Goal: Task Accomplishment & Management: Complete application form

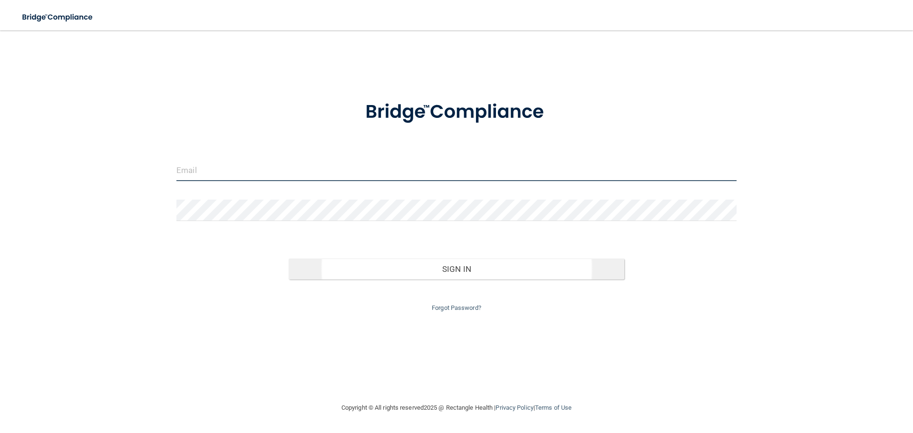
type input "[EMAIL_ADDRESS][DOMAIN_NAME]"
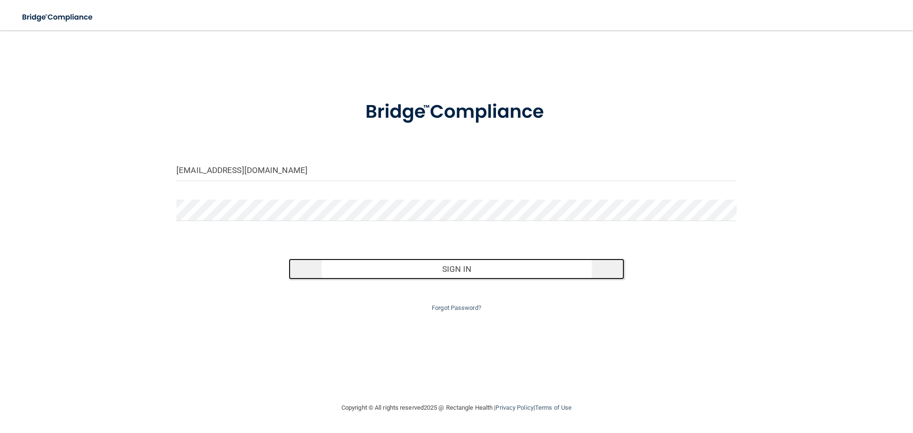
click at [403, 266] on button "Sign In" at bounding box center [457, 269] width 336 height 21
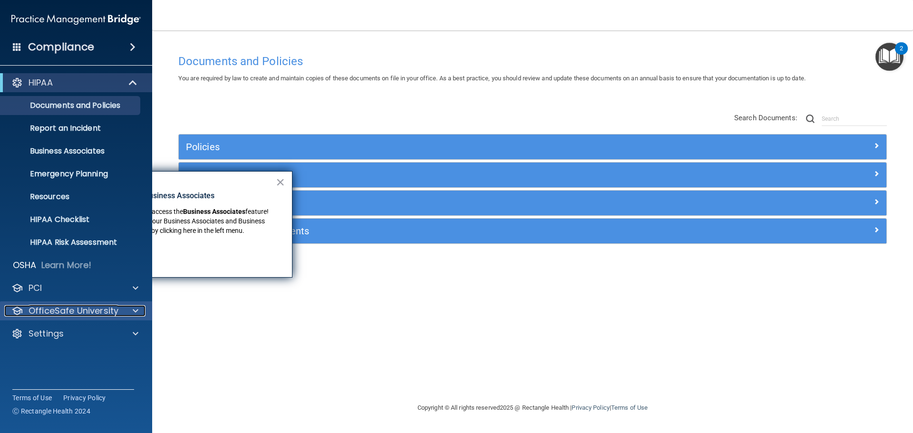
click at [78, 310] on p "OfficeSafe University" at bounding box center [74, 310] width 90 height 11
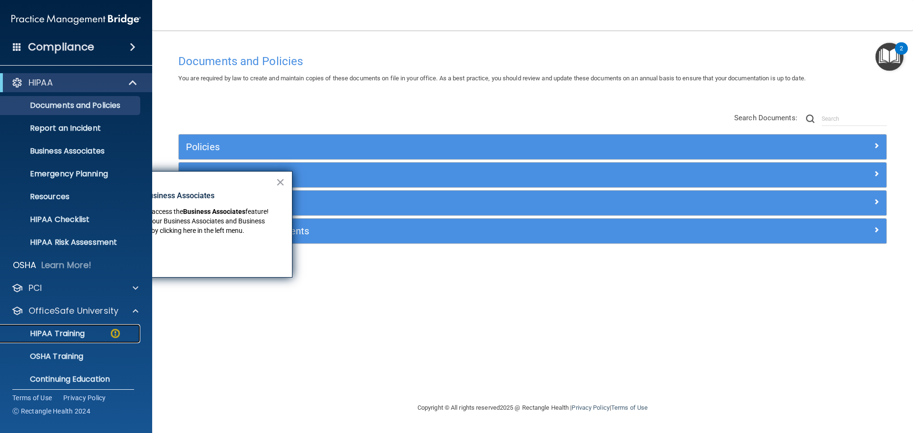
click at [65, 332] on p "HIPAA Training" at bounding box center [45, 334] width 78 height 10
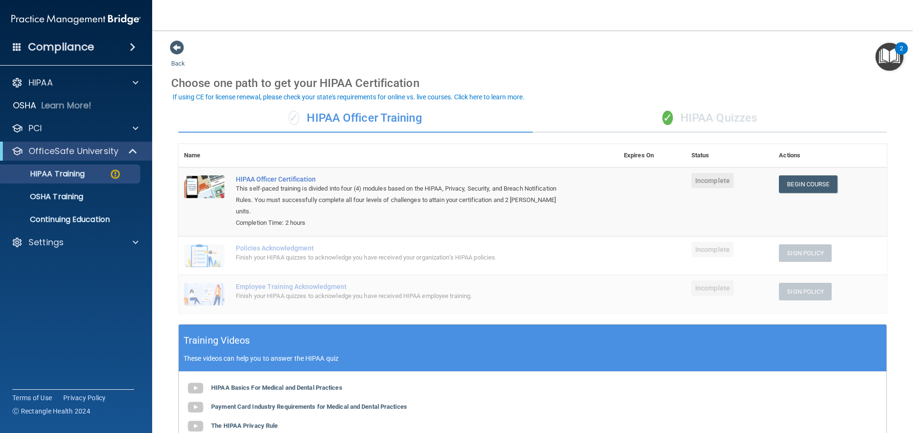
click at [397, 116] on div "✓ HIPAA Officer Training" at bounding box center [355, 118] width 354 height 29
click at [712, 121] on div "✓ HIPAA Quizzes" at bounding box center [710, 118] width 354 height 29
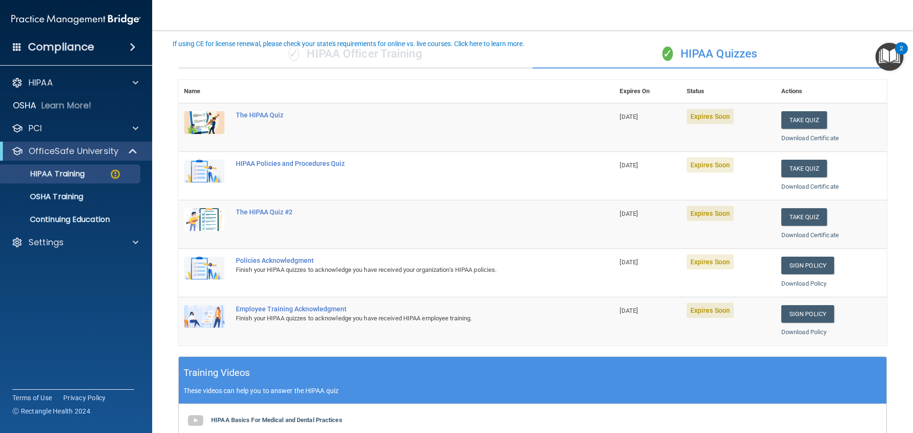
scroll to position [48, 0]
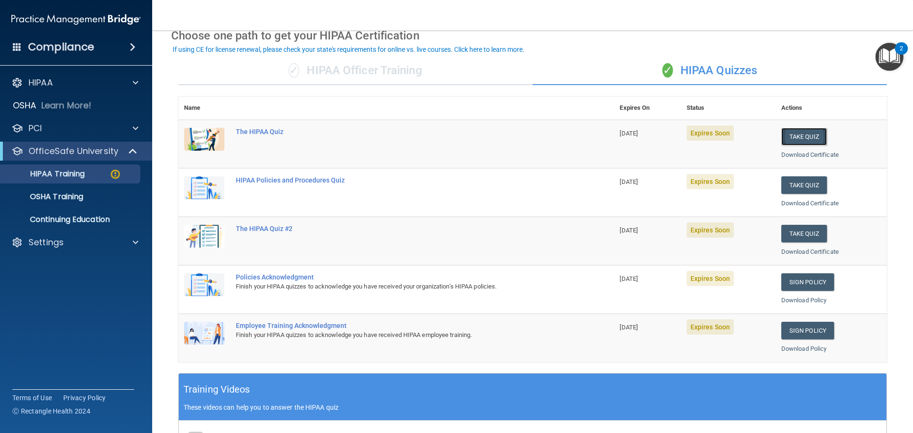
click at [804, 135] on button "Take Quiz" at bounding box center [805, 137] width 46 height 18
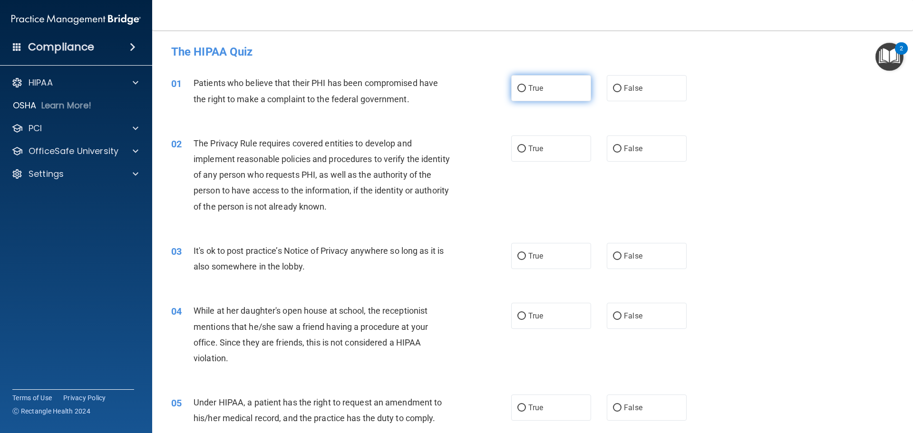
click at [519, 86] on input "True" at bounding box center [522, 88] width 9 height 7
radio input "true"
click at [518, 148] on input "True" at bounding box center [522, 149] width 9 height 7
radio input "true"
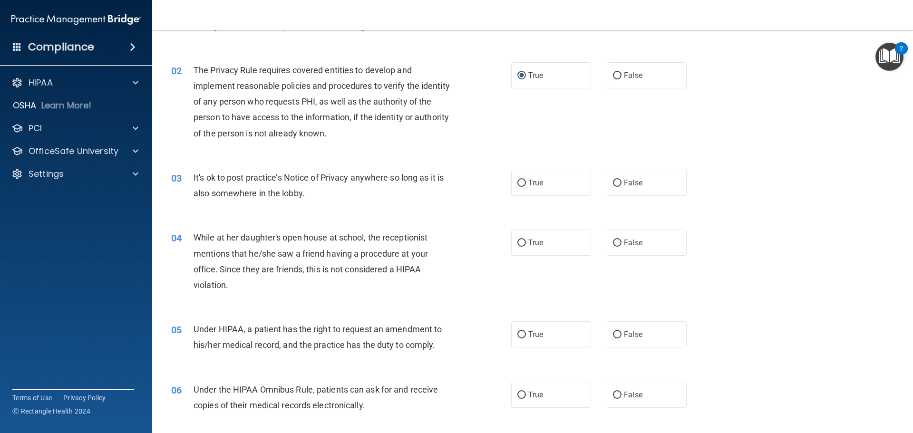
scroll to position [95, 0]
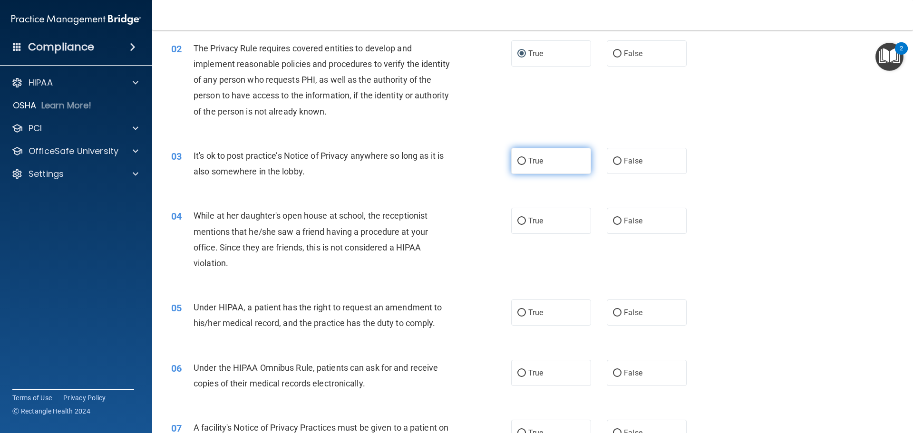
click at [518, 161] on input "True" at bounding box center [522, 161] width 9 height 7
radio input "true"
click at [620, 167] on label "False" at bounding box center [647, 161] width 80 height 26
click at [620, 165] on input "False" at bounding box center [617, 161] width 9 height 7
radio input "true"
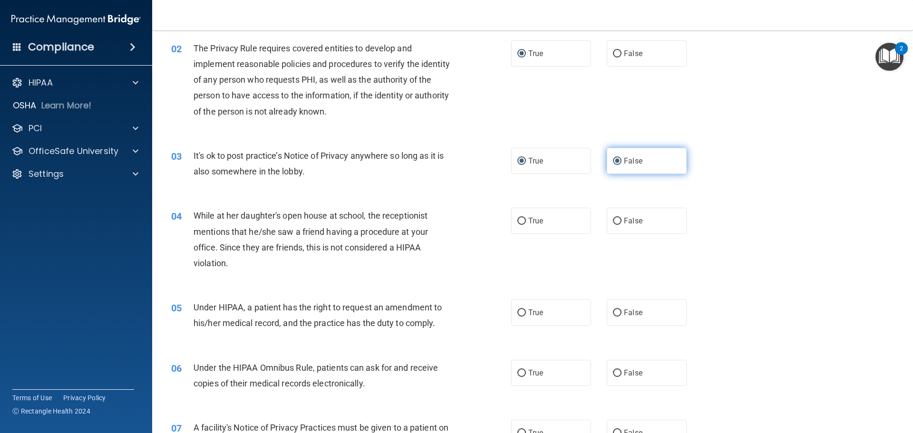
radio input "false"
click at [634, 219] on span "False" at bounding box center [633, 220] width 19 height 9
click at [622, 219] on input "False" at bounding box center [617, 221] width 9 height 7
radio input "true"
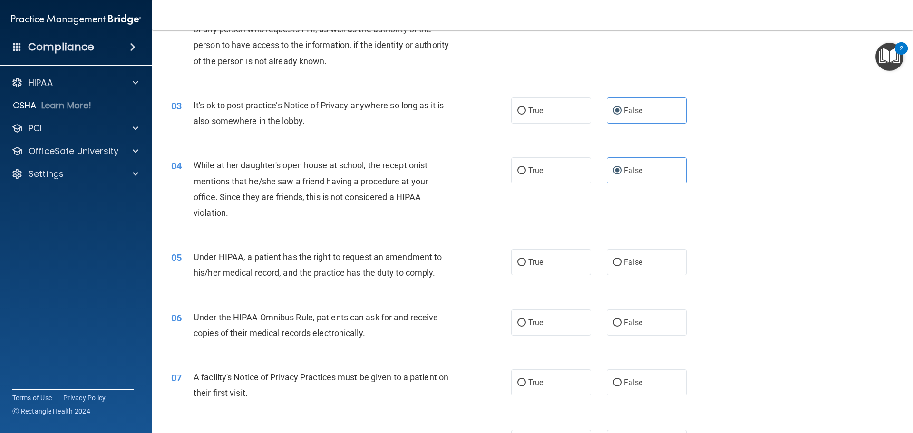
scroll to position [190, 0]
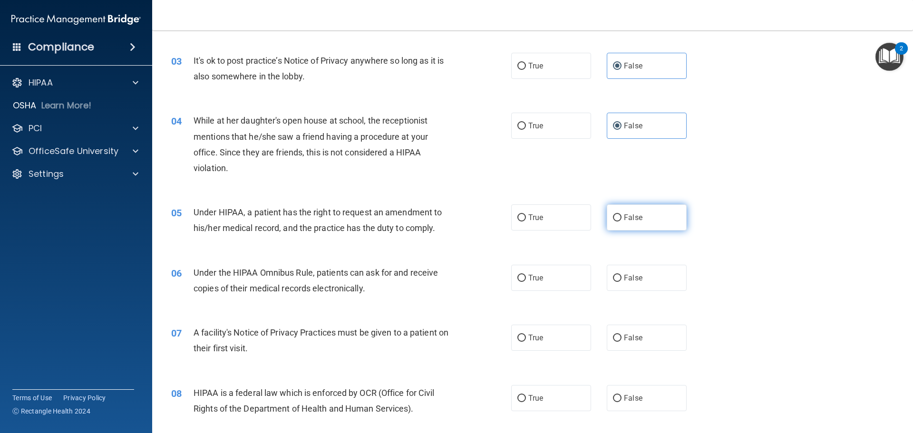
click at [615, 215] on input "False" at bounding box center [617, 218] width 9 height 7
radio input "true"
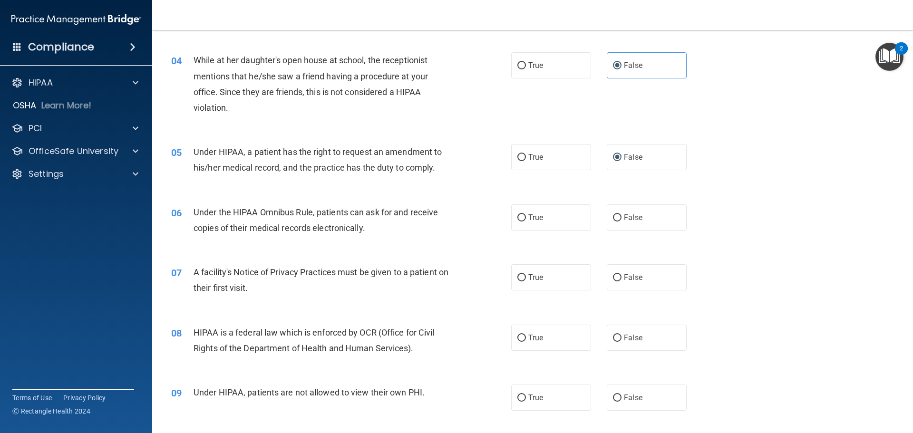
scroll to position [285, 0]
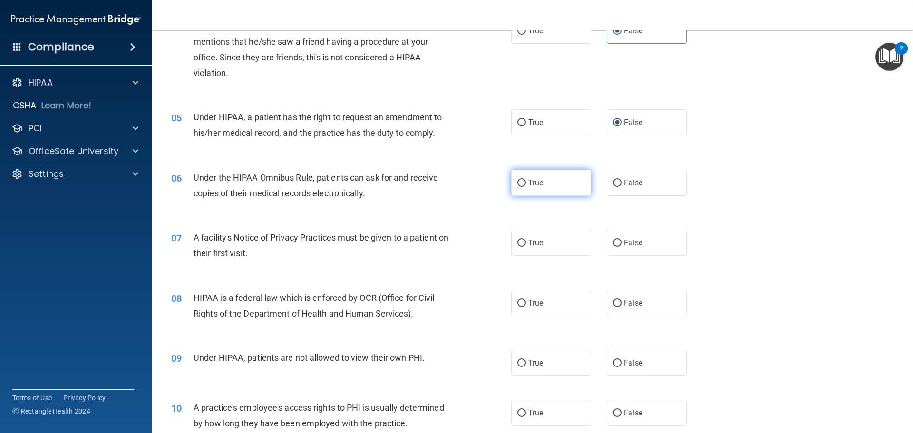
click at [553, 181] on label "True" at bounding box center [551, 183] width 80 height 26
click at [526, 181] on input "True" at bounding box center [522, 183] width 9 height 7
radio input "true"
click at [546, 240] on label "True" at bounding box center [551, 243] width 80 height 26
click at [526, 240] on input "True" at bounding box center [522, 243] width 9 height 7
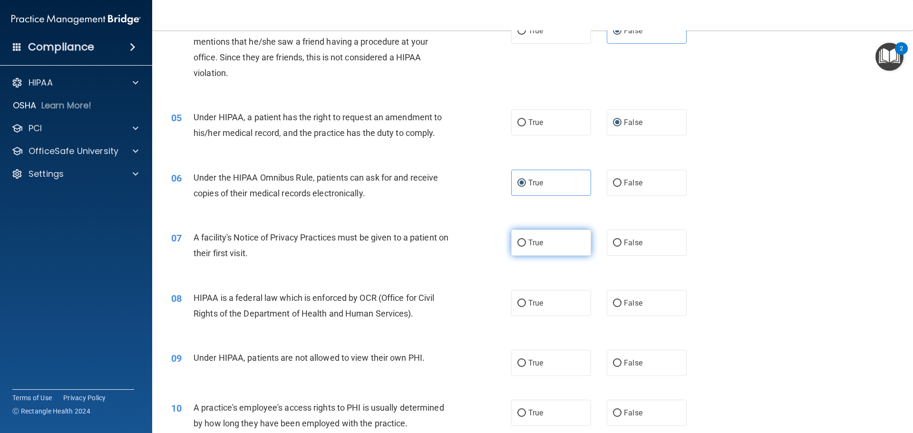
radio input "true"
click at [550, 308] on label "True" at bounding box center [551, 303] width 80 height 26
click at [526, 307] on input "True" at bounding box center [522, 303] width 9 height 7
radio input "true"
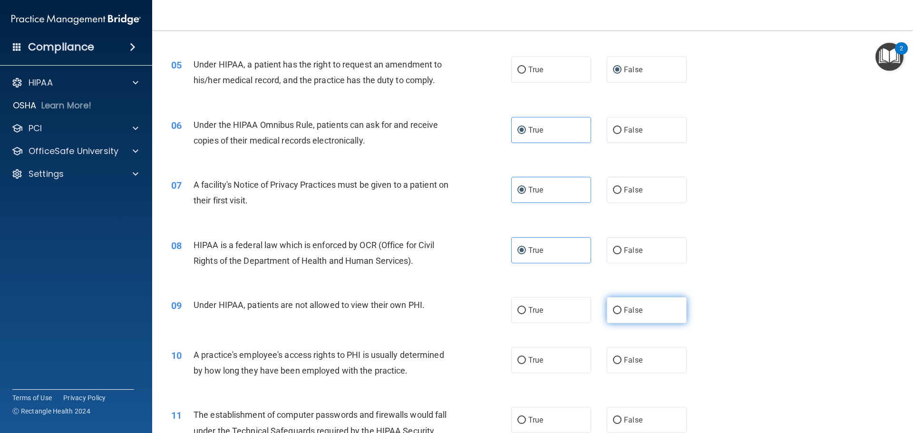
scroll to position [381, 0]
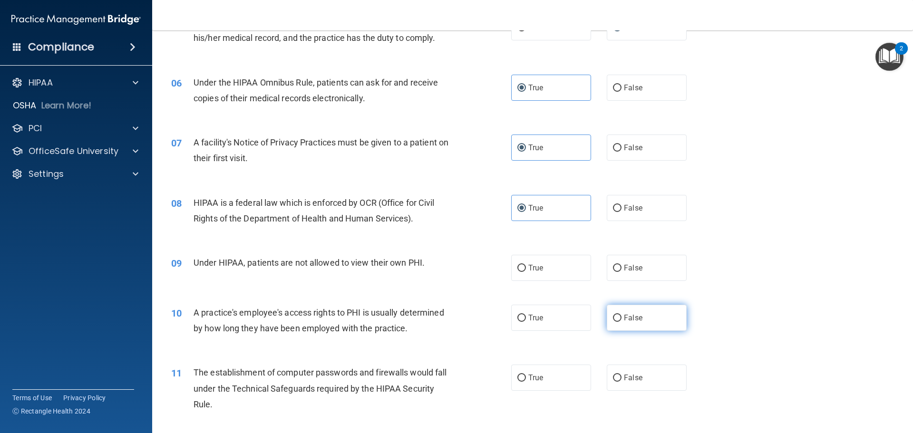
drag, startPoint x: 619, startPoint y: 271, endPoint x: 641, endPoint y: 308, distance: 42.7
click at [620, 271] on label "False" at bounding box center [647, 268] width 80 height 26
click at [620, 271] on input "False" at bounding box center [617, 268] width 9 height 7
radio input "true"
click at [636, 320] on span "False" at bounding box center [633, 317] width 19 height 9
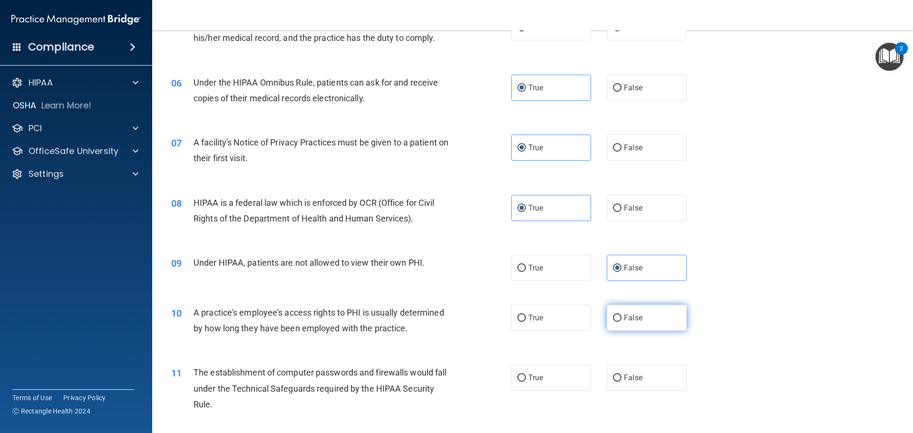
click at [622, 320] on input "False" at bounding box center [617, 318] width 9 height 7
radio input "true"
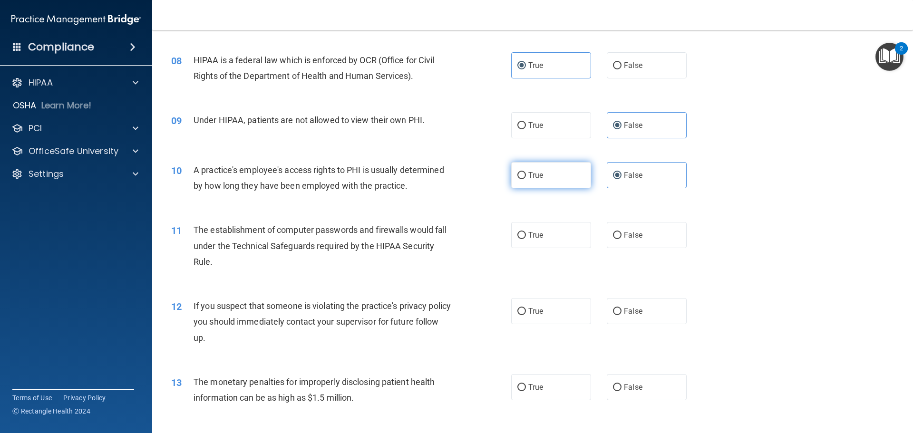
scroll to position [571, 0]
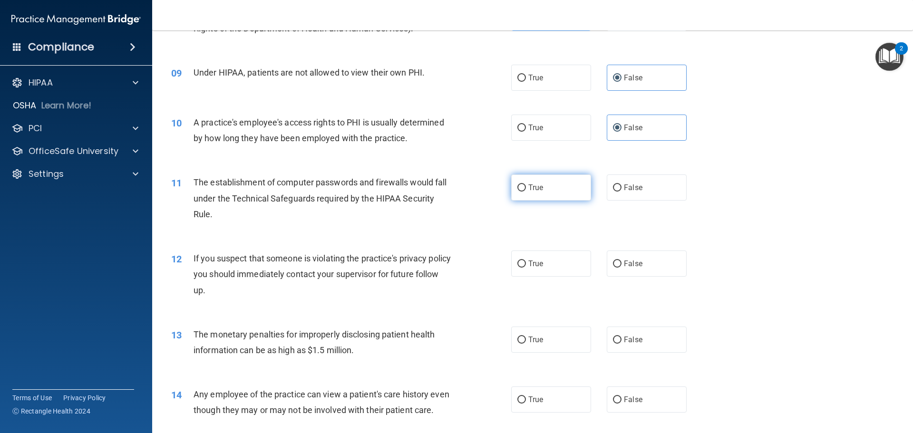
click at [549, 193] on label "True" at bounding box center [551, 188] width 80 height 26
click at [526, 192] on input "True" at bounding box center [522, 188] width 9 height 7
radio input "true"
drag, startPoint x: 548, startPoint y: 259, endPoint x: 554, endPoint y: 274, distance: 15.4
click at [549, 259] on label "True" at bounding box center [551, 264] width 80 height 26
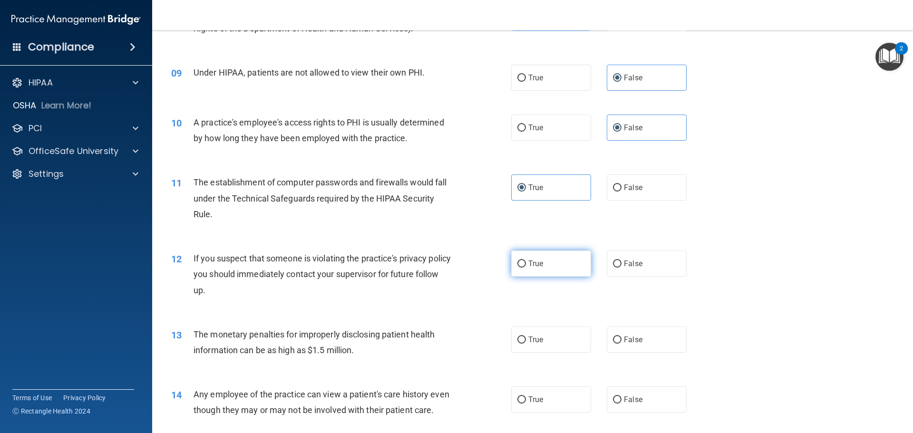
click at [526, 261] on input "True" at bounding box center [522, 264] width 9 height 7
radio input "true"
click at [554, 342] on label "True" at bounding box center [551, 340] width 80 height 26
click at [526, 342] on input "True" at bounding box center [522, 340] width 9 height 7
radio input "true"
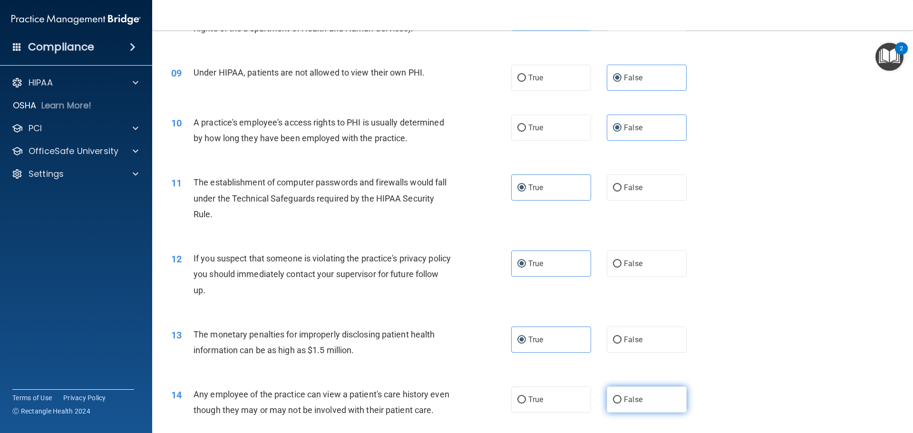
click at [645, 394] on label "False" at bounding box center [647, 400] width 80 height 26
click at [622, 397] on input "False" at bounding box center [617, 400] width 9 height 7
radio input "true"
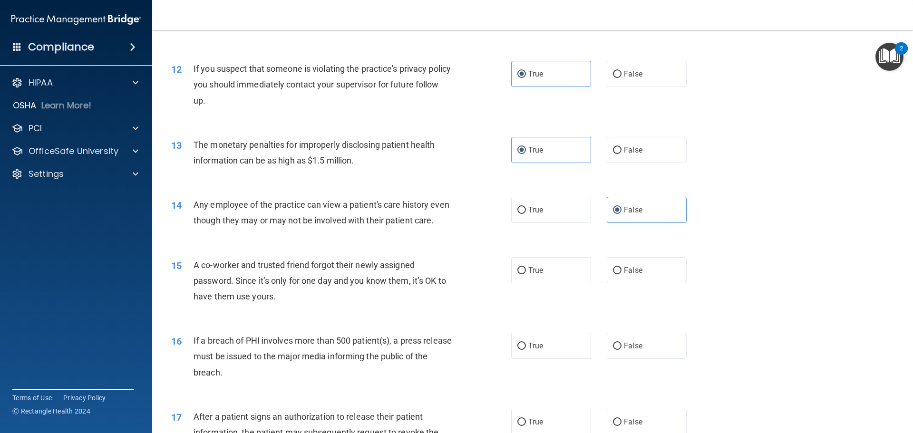
scroll to position [761, 0]
click at [636, 274] on span "False" at bounding box center [633, 269] width 19 height 9
click at [622, 274] on input "False" at bounding box center [617, 270] width 9 height 7
radio input "true"
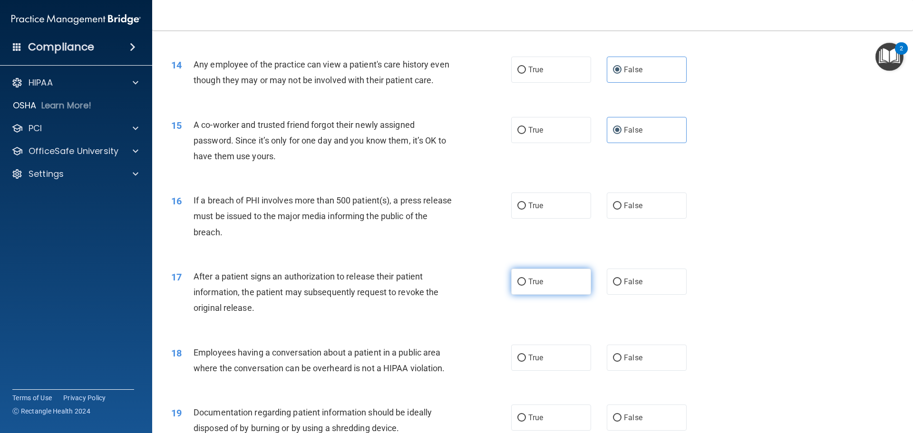
scroll to position [904, 0]
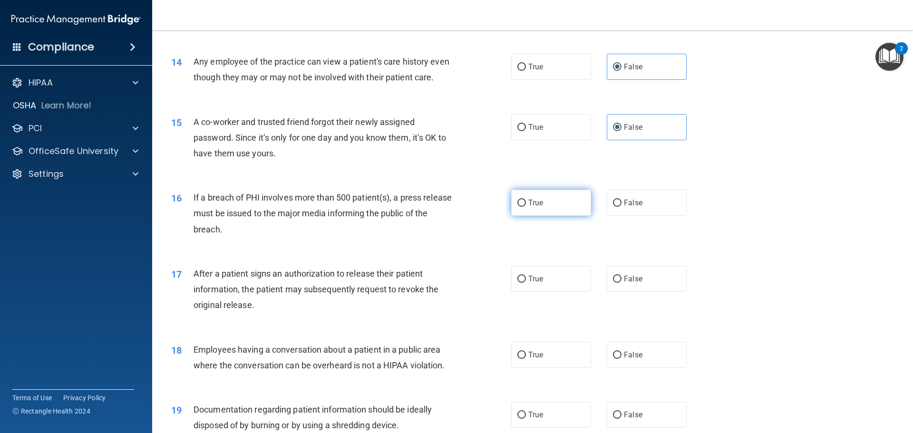
click at [536, 207] on span "True" at bounding box center [535, 202] width 15 height 9
click at [526, 207] on input "True" at bounding box center [522, 203] width 9 height 7
radio input "true"
drag, startPoint x: 554, startPoint y: 292, endPoint x: 650, endPoint y: 391, distance: 138.9
click at [554, 292] on label "True" at bounding box center [551, 279] width 80 height 26
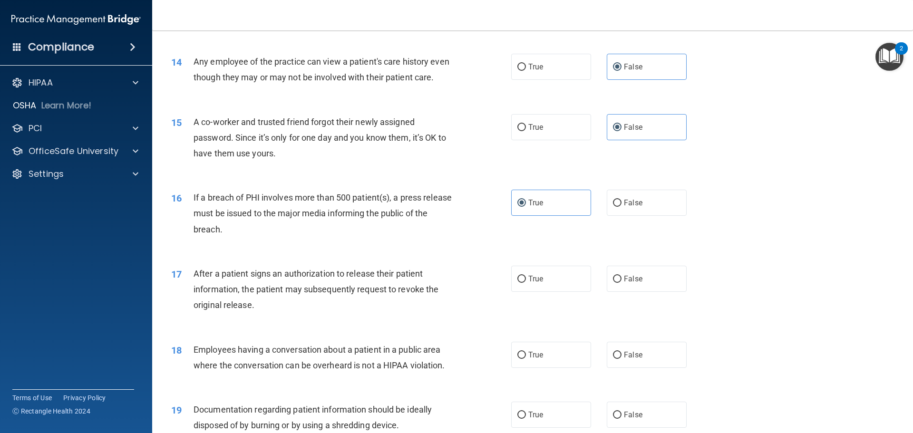
click at [526, 283] on input "True" at bounding box center [522, 279] width 9 height 7
radio input "true"
click at [636, 360] on span "False" at bounding box center [633, 355] width 19 height 9
click at [622, 359] on input "False" at bounding box center [617, 355] width 9 height 7
radio input "true"
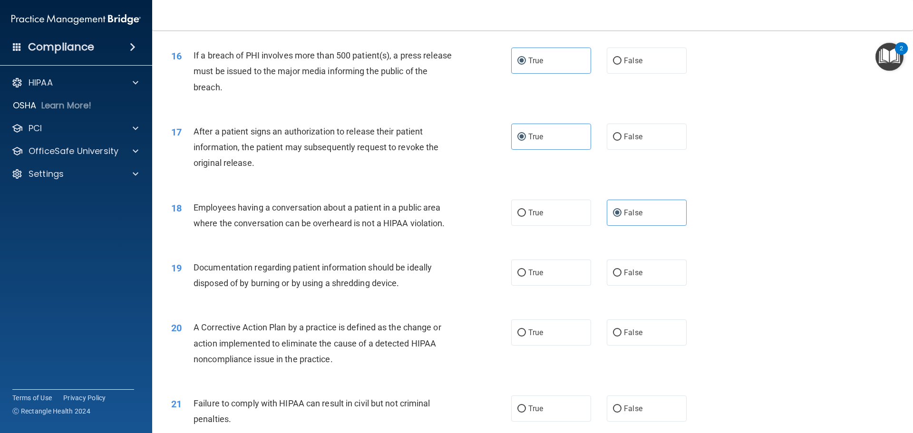
scroll to position [1046, 0]
click at [554, 285] on label "True" at bounding box center [551, 272] width 80 height 26
click at [526, 276] on input "True" at bounding box center [522, 272] width 9 height 7
radio input "true"
click at [542, 345] on label "True" at bounding box center [551, 332] width 80 height 26
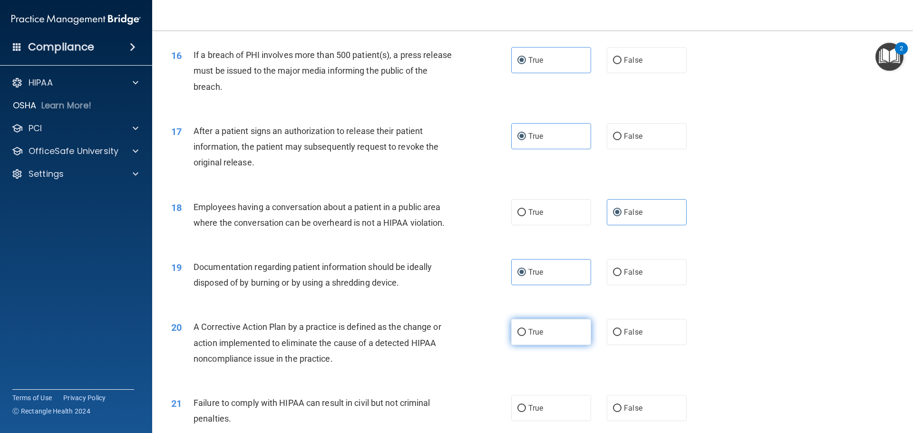
click at [526, 336] on input "True" at bounding box center [522, 332] width 9 height 7
radio input "true"
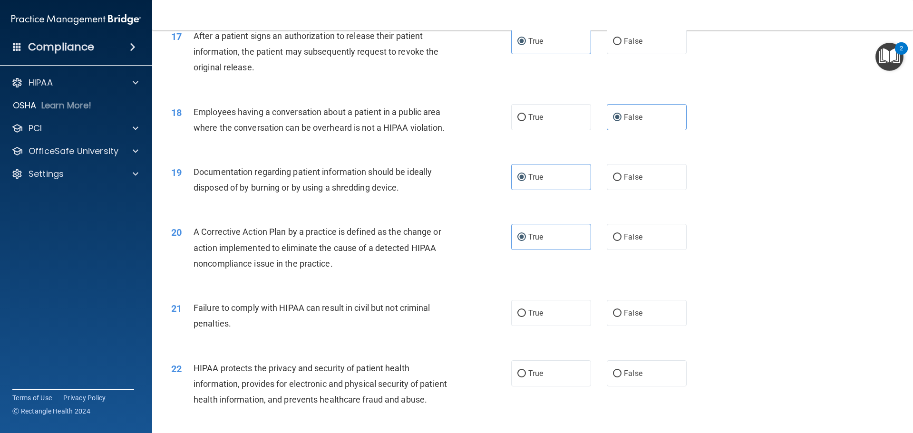
scroll to position [1189, 0]
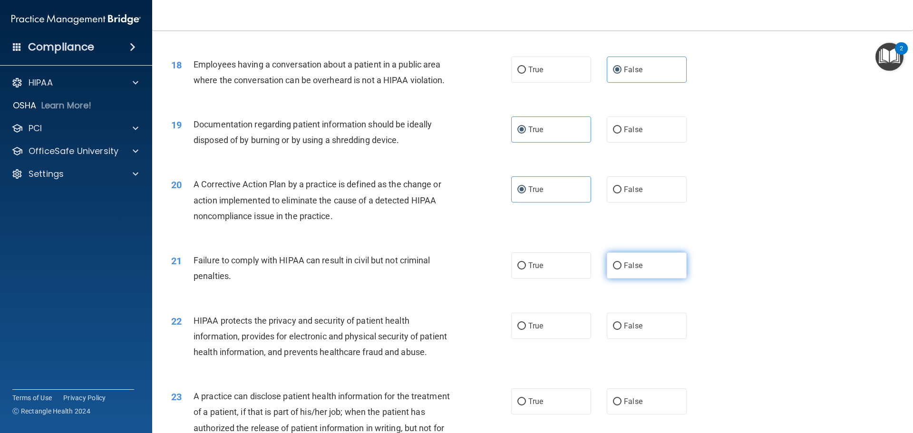
click at [636, 270] on span "False" at bounding box center [633, 265] width 19 height 9
click at [622, 270] on input "False" at bounding box center [617, 266] width 9 height 7
radio input "true"
click at [558, 339] on label "True" at bounding box center [551, 326] width 80 height 26
click at [526, 330] on input "True" at bounding box center [522, 326] width 9 height 7
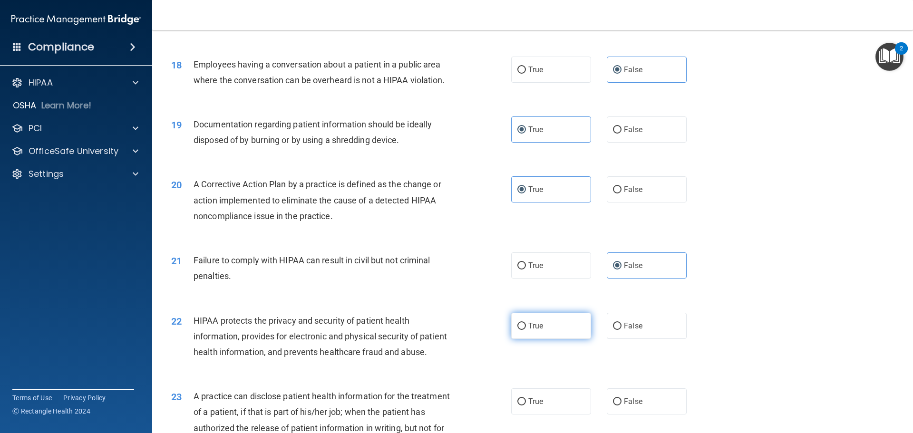
radio input "true"
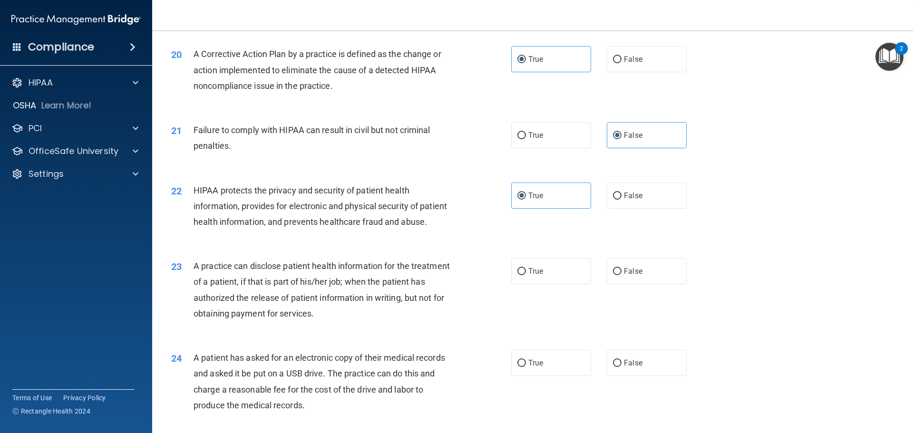
scroll to position [1332, 0]
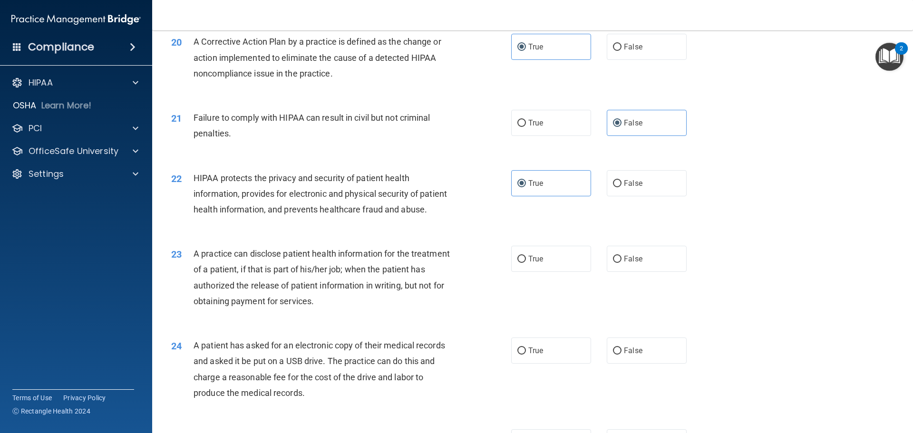
drag, startPoint x: 634, startPoint y: 287, endPoint x: 598, endPoint y: 339, distance: 63.2
click at [634, 264] on span "False" at bounding box center [633, 258] width 19 height 9
click at [622, 263] on input "False" at bounding box center [617, 259] width 9 height 7
radio input "true"
click at [547, 364] on label "True" at bounding box center [551, 351] width 80 height 26
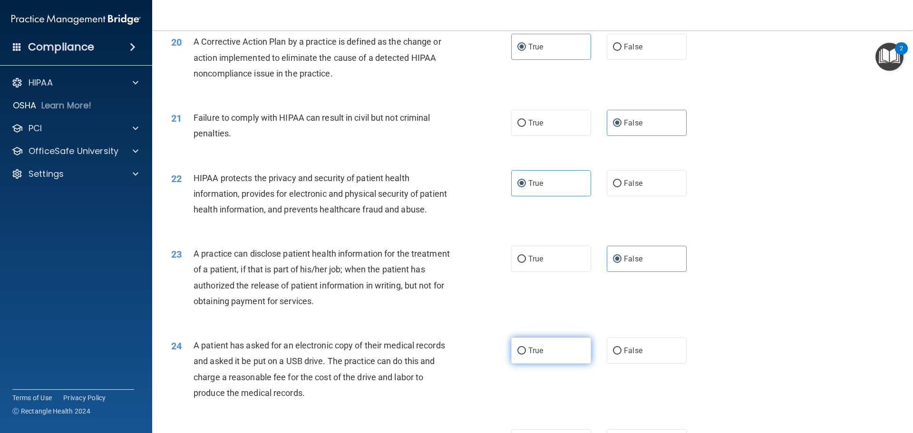
click at [526, 355] on input "True" at bounding box center [522, 351] width 9 height 7
radio input "true"
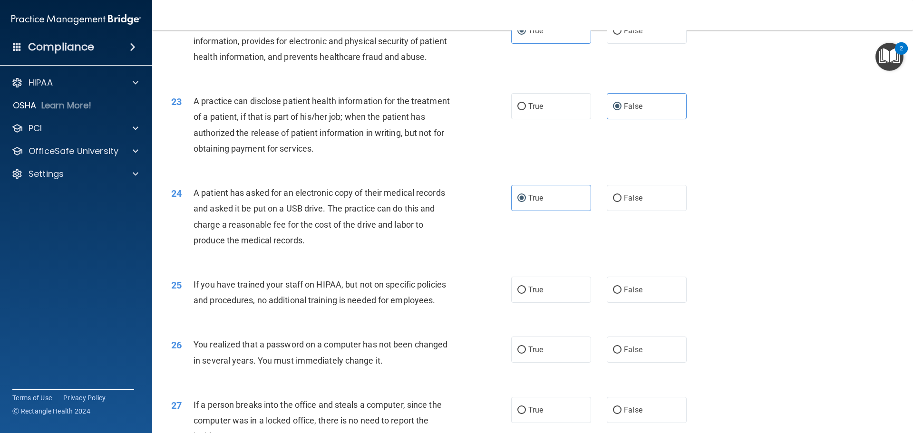
scroll to position [1570, 0]
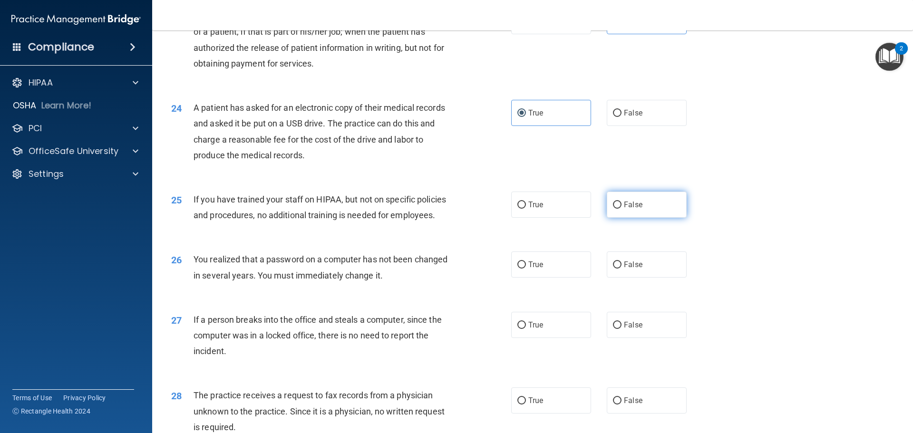
click at [624, 209] on span "False" at bounding box center [633, 204] width 19 height 9
click at [622, 209] on input "False" at bounding box center [617, 205] width 9 height 7
radio input "true"
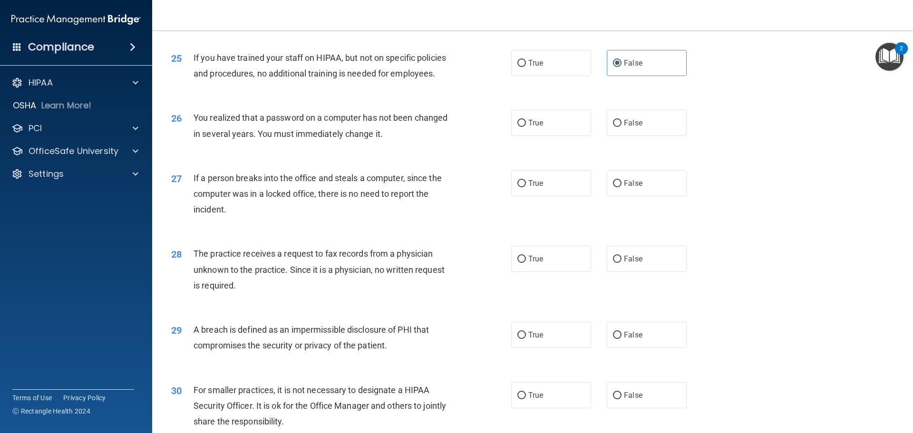
scroll to position [1712, 0]
click at [557, 135] on label "True" at bounding box center [551, 122] width 80 height 26
click at [526, 126] on input "True" at bounding box center [522, 122] width 9 height 7
radio input "true"
drag, startPoint x: 622, startPoint y: 215, endPoint x: 633, endPoint y: 237, distance: 24.5
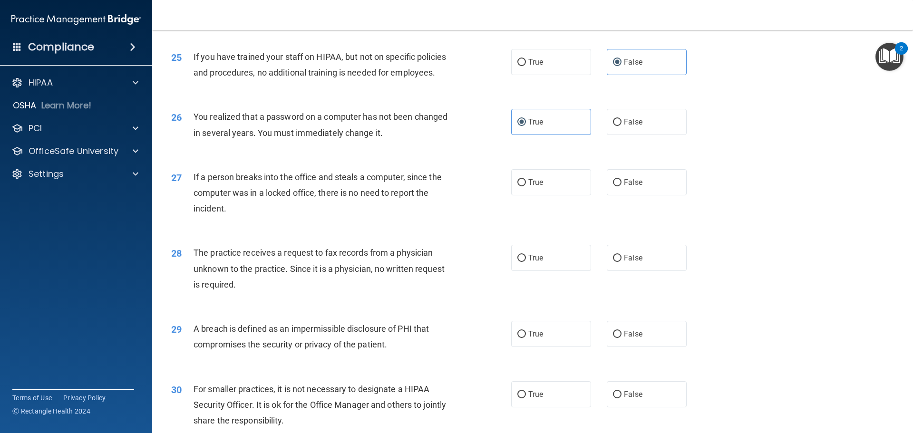
click at [624, 187] on span "False" at bounding box center [633, 182] width 19 height 9
click at [622, 186] on input "False" at bounding box center [617, 182] width 9 height 7
radio input "true"
click at [634, 271] on label "False" at bounding box center [647, 258] width 80 height 26
click at [622, 262] on input "False" at bounding box center [617, 258] width 9 height 7
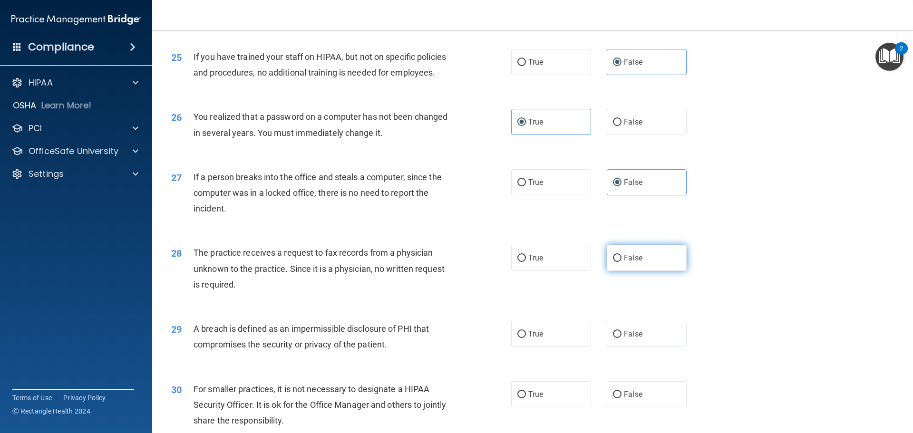
radio input "true"
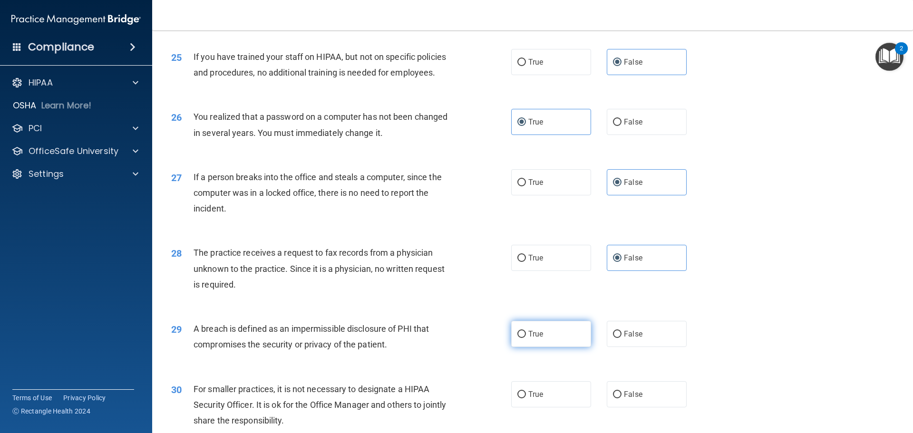
click at [535, 339] on span "True" at bounding box center [535, 334] width 15 height 9
click at [526, 338] on input "True" at bounding box center [522, 334] width 9 height 7
radio input "true"
click at [632, 408] on label "False" at bounding box center [647, 394] width 80 height 26
click at [622, 399] on input "False" at bounding box center [617, 394] width 9 height 7
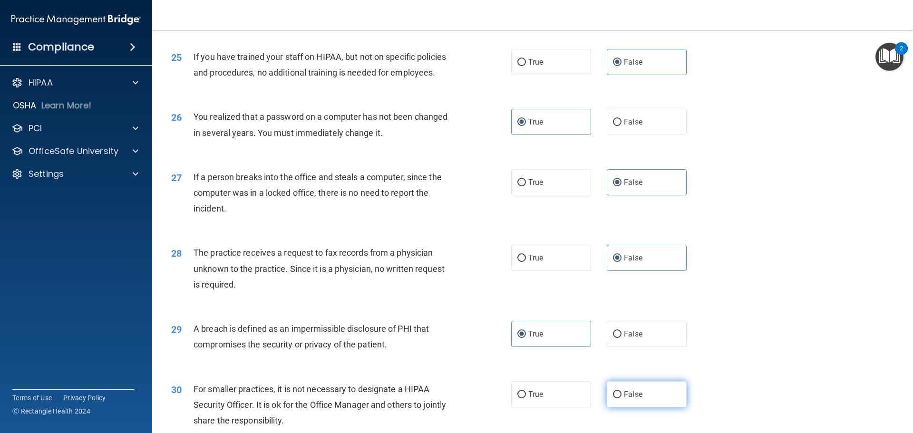
radio input "true"
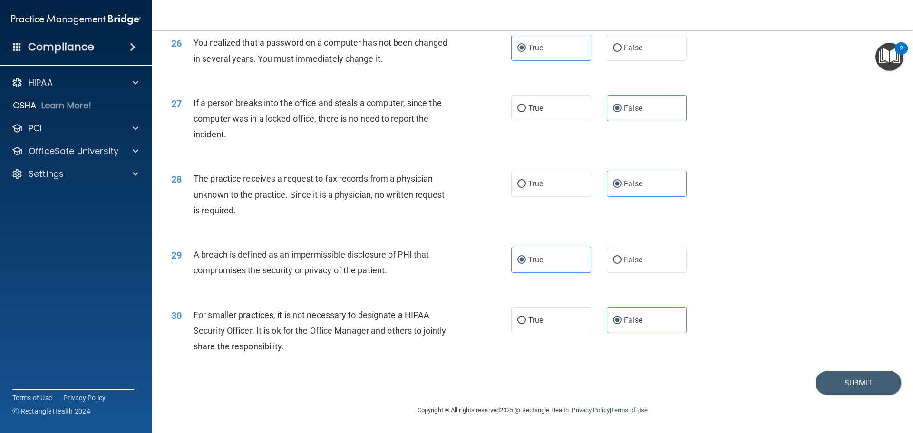
scroll to position [1770, 0]
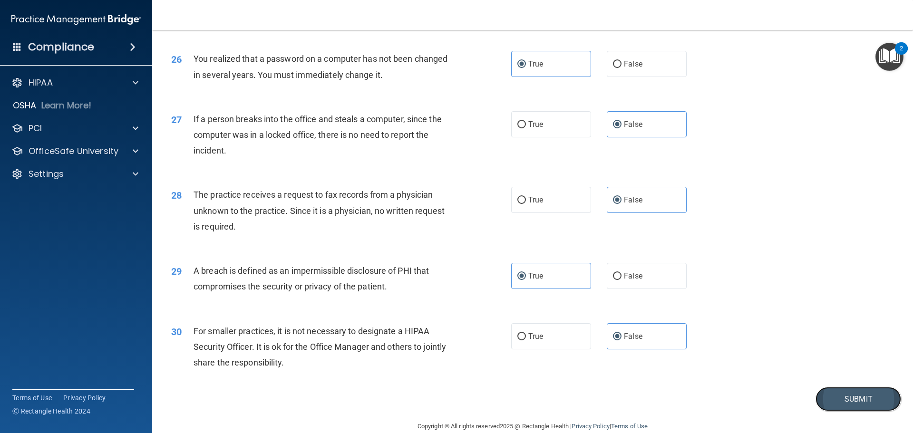
click at [851, 411] on button "Submit" at bounding box center [859, 399] width 86 height 24
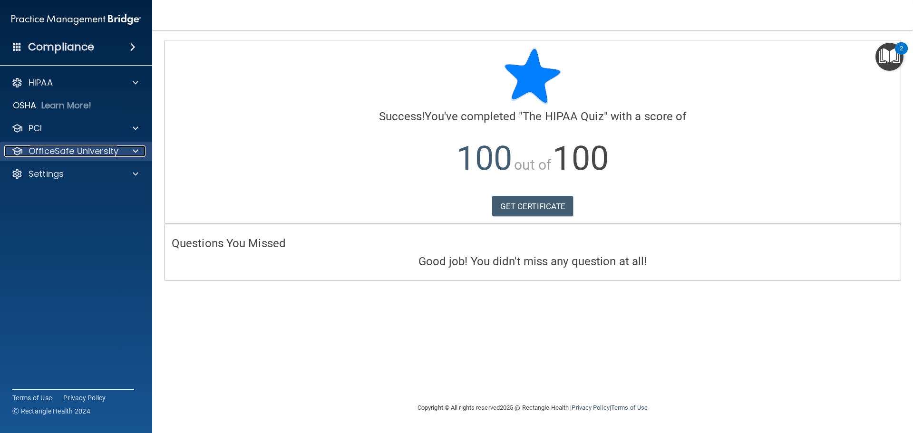
click at [70, 150] on p "OfficeSafe University" at bounding box center [74, 151] width 90 height 11
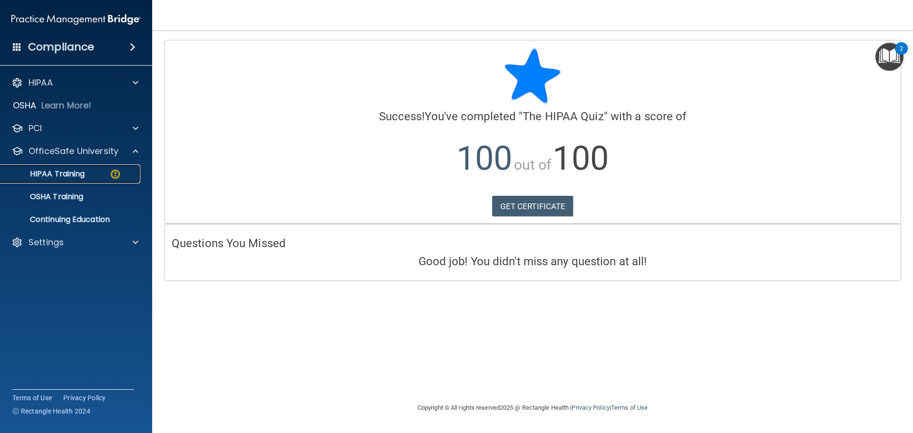
click at [54, 173] on p "HIPAA Training" at bounding box center [45, 174] width 78 height 10
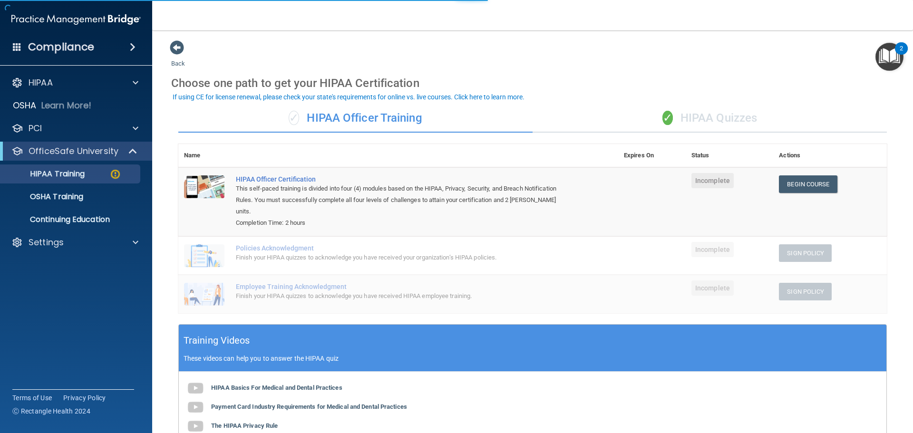
click at [735, 121] on div "✓ HIPAA Quizzes" at bounding box center [710, 118] width 354 height 29
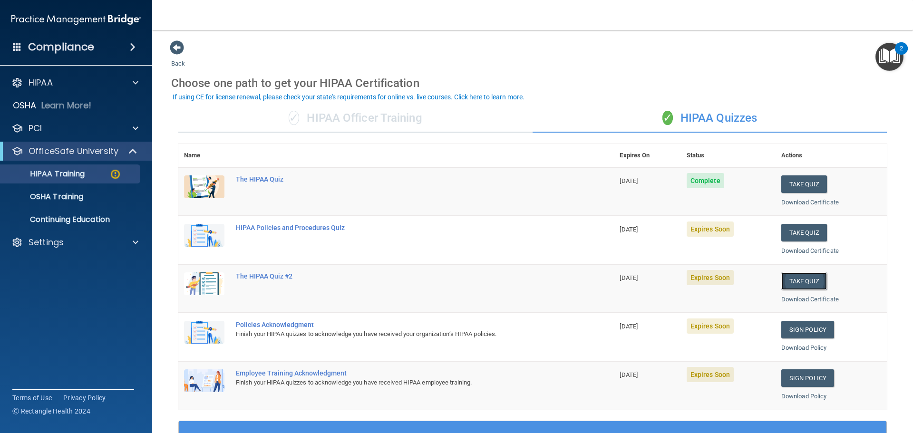
click at [796, 287] on button "Take Quiz" at bounding box center [805, 282] width 46 height 18
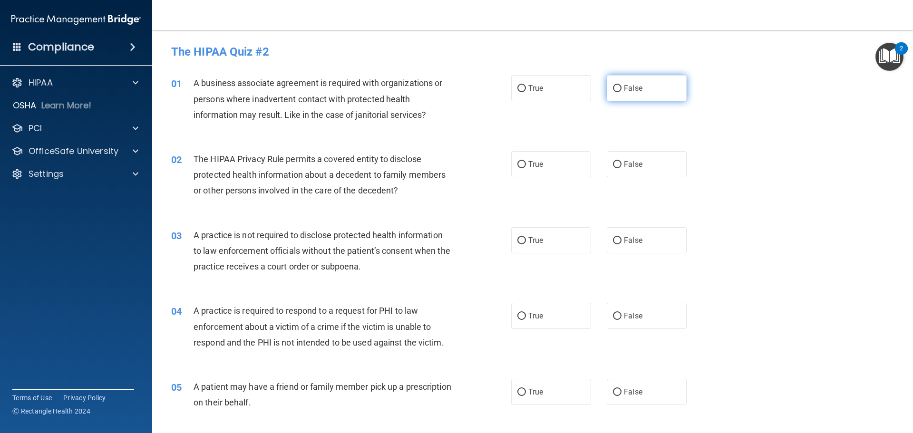
click at [626, 91] on span "False" at bounding box center [633, 88] width 19 height 9
click at [622, 91] on input "False" at bounding box center [617, 88] width 9 height 7
radio input "true"
drag, startPoint x: 550, startPoint y: 165, endPoint x: 574, endPoint y: 195, distance: 38.3
click at [551, 168] on label "True" at bounding box center [551, 164] width 80 height 26
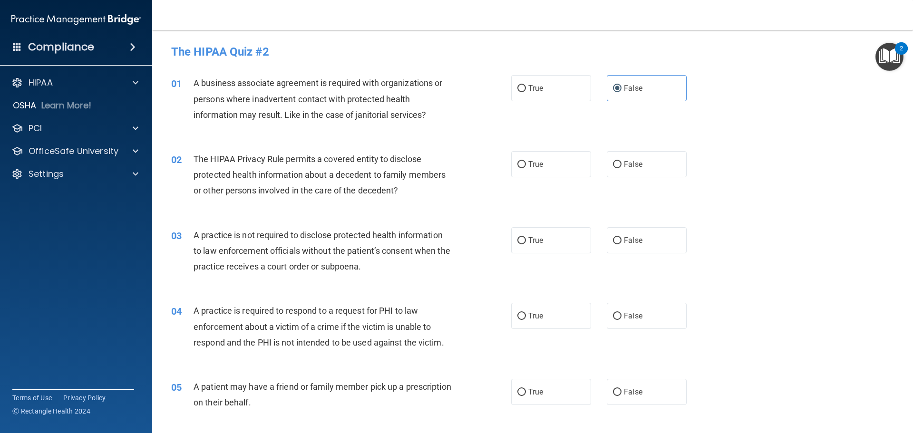
click at [526, 168] on input "True" at bounding box center [522, 164] width 9 height 7
radio input "true"
drag, startPoint x: 628, startPoint y: 235, endPoint x: 612, endPoint y: 258, distance: 28.6
click at [626, 239] on label "False" at bounding box center [647, 240] width 80 height 26
click at [622, 239] on input "False" at bounding box center [617, 240] width 9 height 7
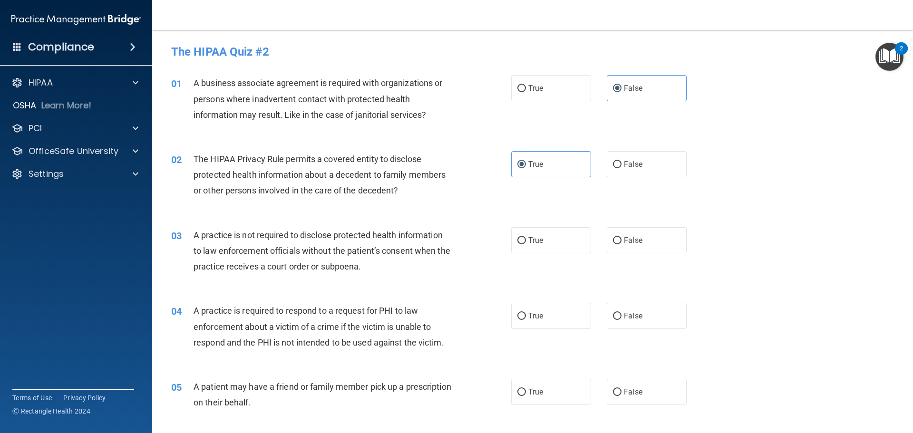
radio input "true"
click at [547, 307] on label "True" at bounding box center [551, 316] width 80 height 26
click at [526, 313] on input "True" at bounding box center [522, 316] width 9 height 7
radio input "true"
click at [538, 391] on span "True" at bounding box center [535, 392] width 15 height 9
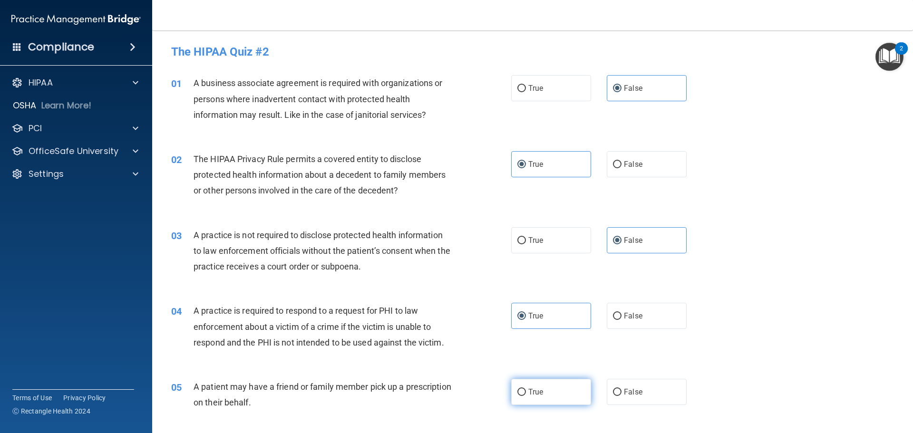
click at [526, 391] on input "True" at bounding box center [522, 392] width 9 height 7
radio input "true"
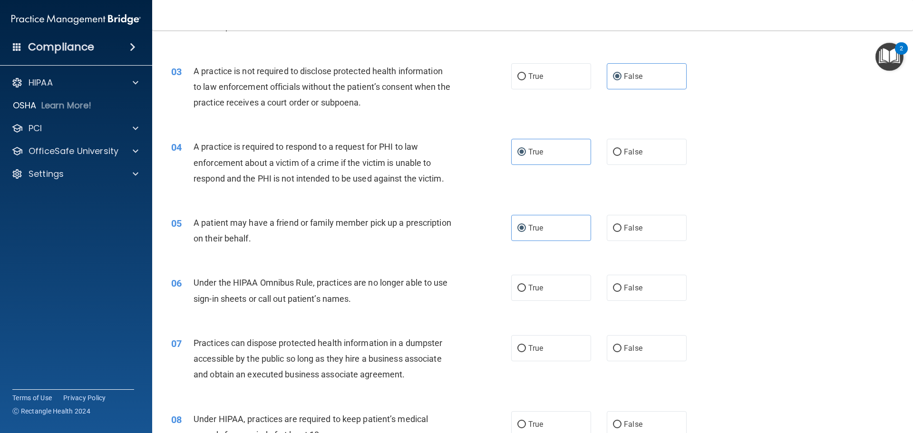
scroll to position [190, 0]
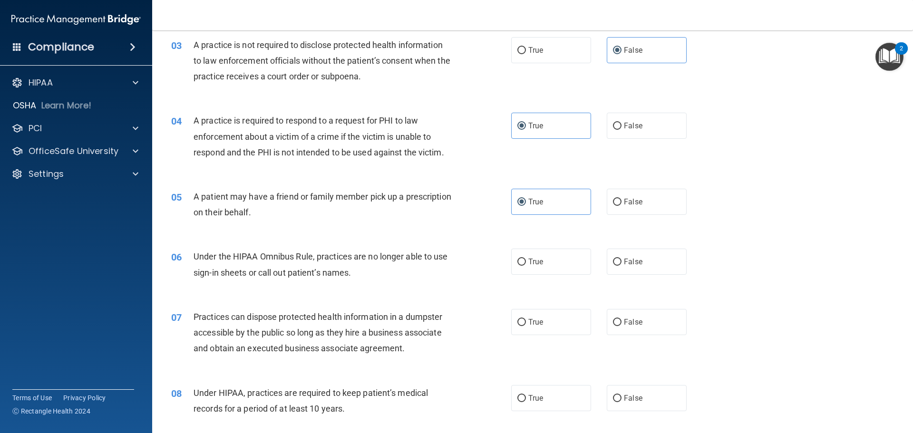
drag, startPoint x: 640, startPoint y: 263, endPoint x: 630, endPoint y: 276, distance: 16.6
click at [640, 262] on label "False" at bounding box center [647, 262] width 80 height 26
click at [622, 262] on input "False" at bounding box center [617, 262] width 9 height 7
radio input "true"
click at [567, 324] on label "True" at bounding box center [551, 322] width 80 height 26
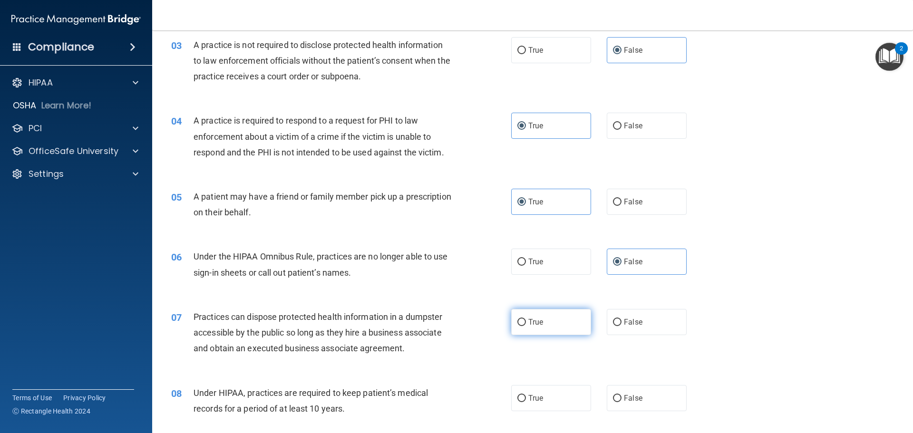
click at [526, 324] on input "True" at bounding box center [522, 322] width 9 height 7
radio input "true"
click at [626, 403] on label "False" at bounding box center [647, 398] width 80 height 26
click at [622, 402] on input "False" at bounding box center [617, 398] width 9 height 7
radio input "true"
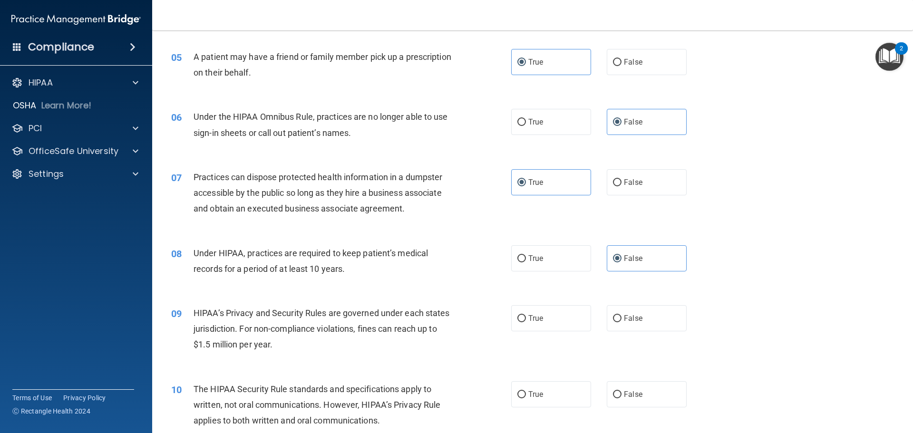
scroll to position [381, 0]
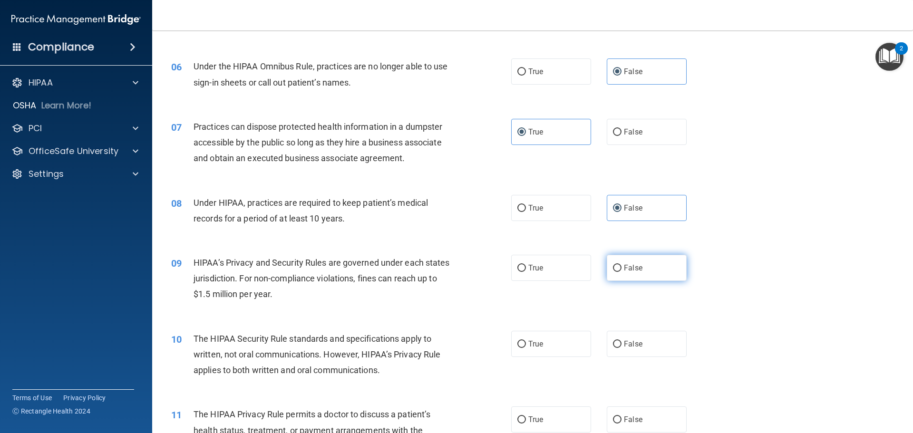
click at [626, 266] on span "False" at bounding box center [633, 268] width 19 height 9
click at [622, 266] on input "False" at bounding box center [617, 268] width 9 height 7
radio input "true"
click at [558, 347] on label "True" at bounding box center [551, 344] width 80 height 26
click at [526, 347] on input "True" at bounding box center [522, 344] width 9 height 7
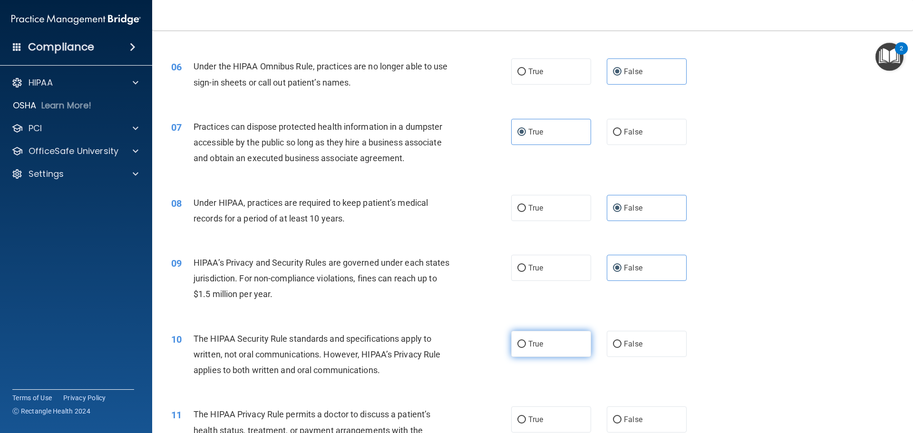
radio input "true"
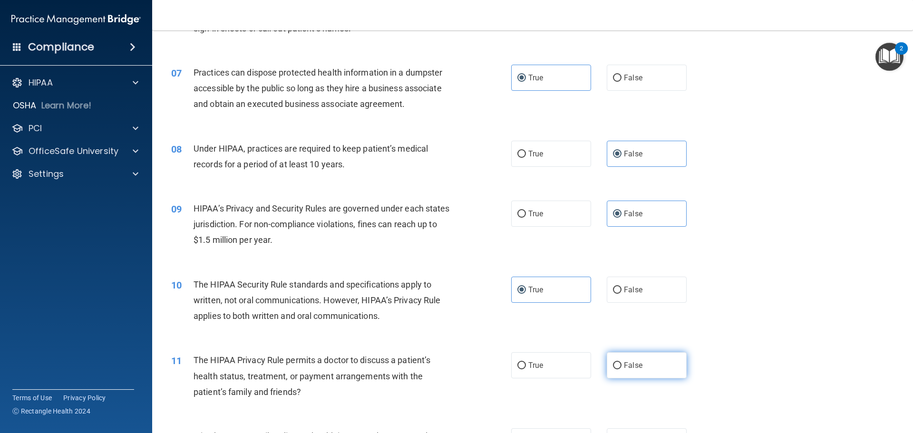
scroll to position [618, 0]
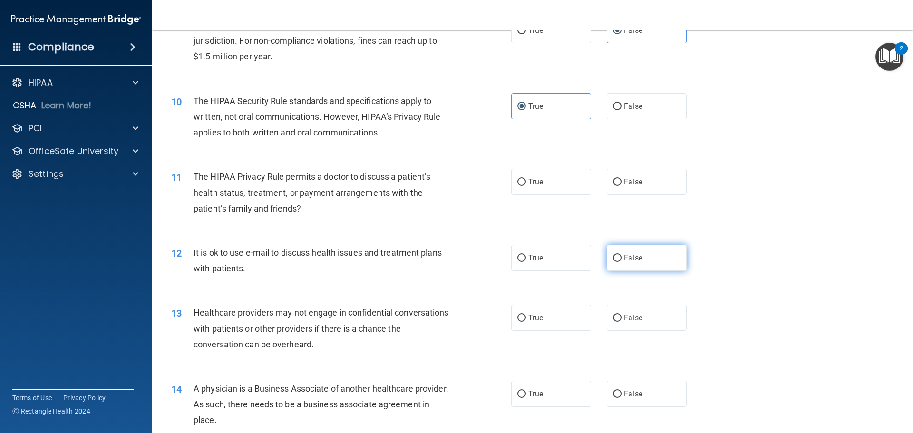
drag, startPoint x: 626, startPoint y: 189, endPoint x: 644, endPoint y: 249, distance: 62.6
click at [626, 189] on label "False" at bounding box center [647, 182] width 80 height 26
click at [642, 257] on label "False" at bounding box center [647, 258] width 80 height 26
click at [622, 257] on input "False" at bounding box center [617, 258] width 9 height 7
radio input "true"
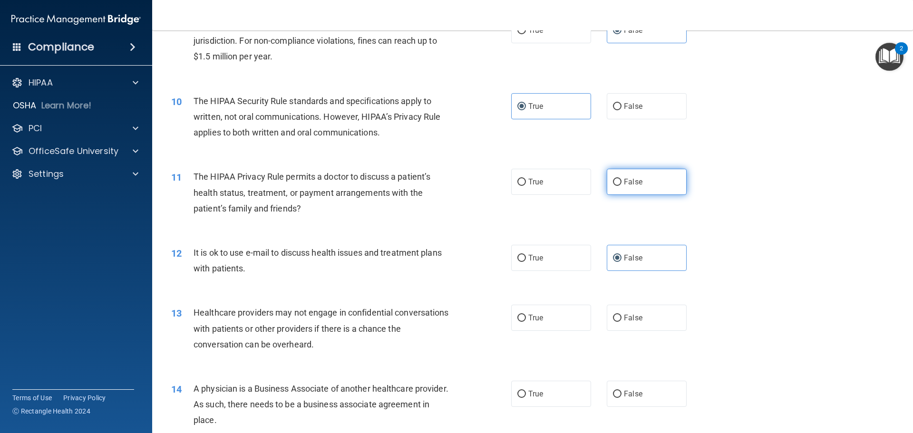
click at [621, 187] on label "False" at bounding box center [647, 182] width 80 height 26
click at [621, 186] on input "False" at bounding box center [617, 182] width 9 height 7
radio input "true"
click at [562, 315] on label "True" at bounding box center [551, 318] width 80 height 26
click at [526, 315] on input "True" at bounding box center [522, 318] width 9 height 7
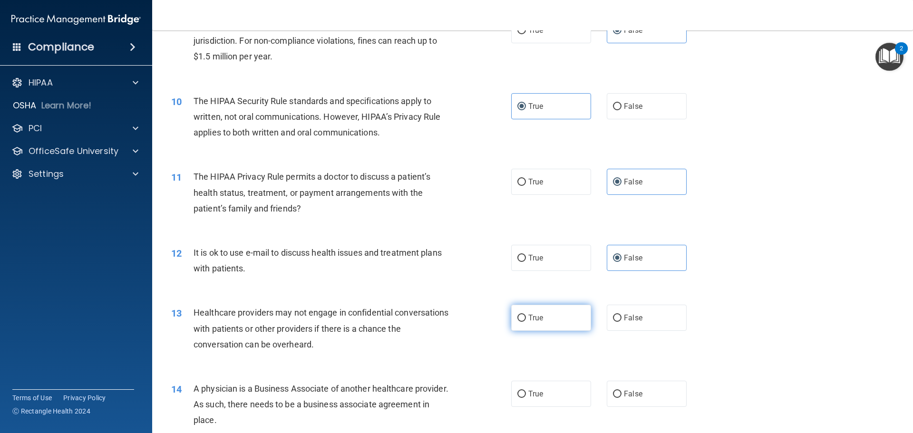
radio input "true"
click at [627, 391] on span "False" at bounding box center [633, 394] width 19 height 9
click at [622, 391] on input "False" at bounding box center [617, 394] width 9 height 7
radio input "true"
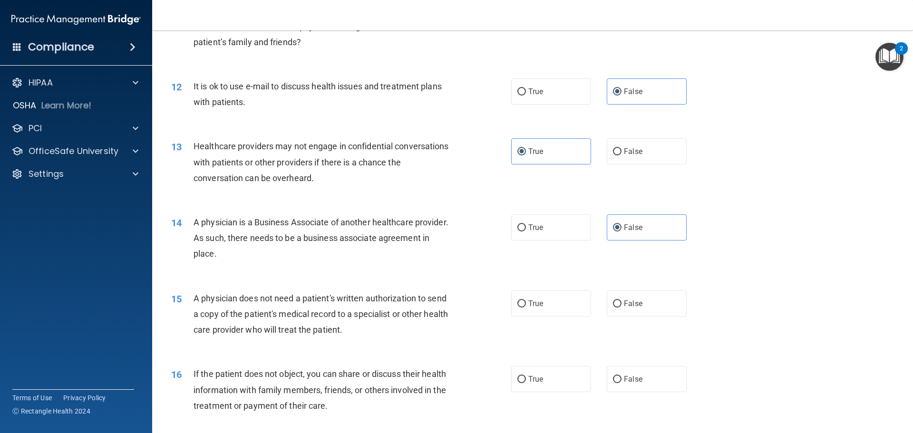
scroll to position [809, 0]
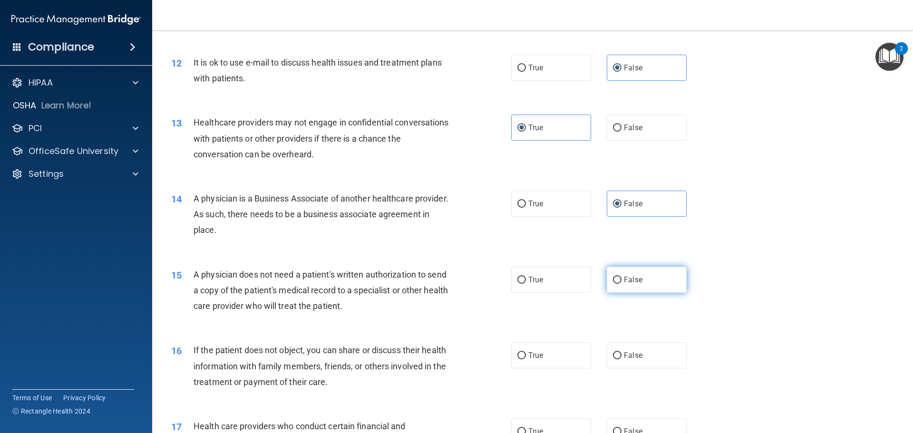
click at [618, 284] on label "False" at bounding box center [647, 280] width 80 height 26
click at [618, 284] on input "False" at bounding box center [617, 280] width 9 height 7
radio input "true"
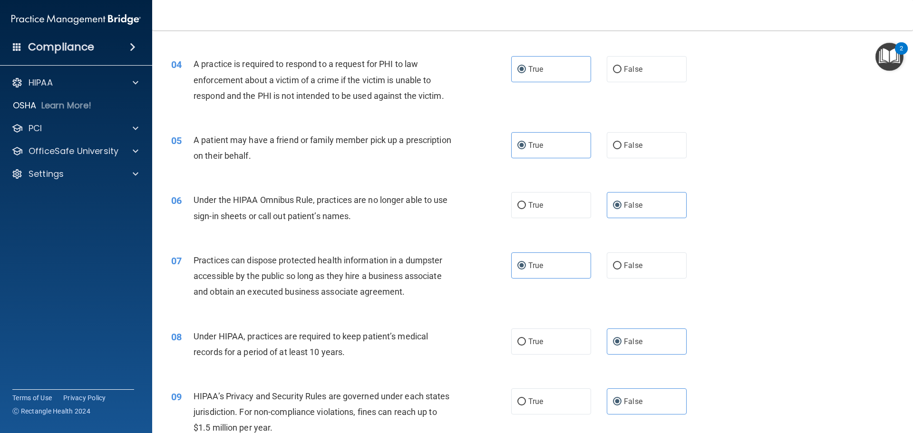
scroll to position [285, 0]
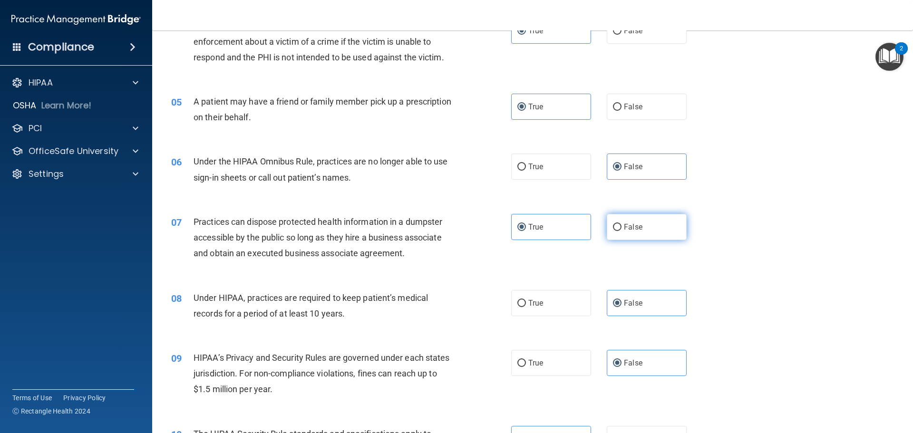
click at [617, 232] on label "False" at bounding box center [647, 227] width 80 height 26
click at [617, 231] on input "False" at bounding box center [617, 227] width 9 height 7
radio input "true"
radio input "false"
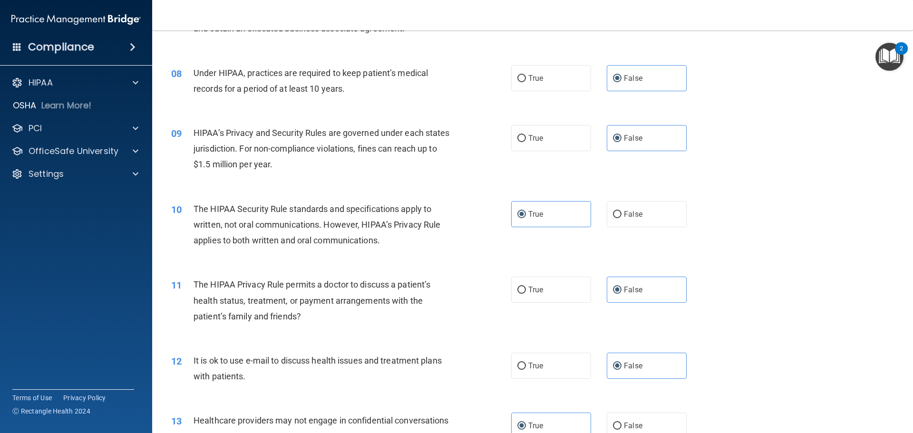
scroll to position [523, 0]
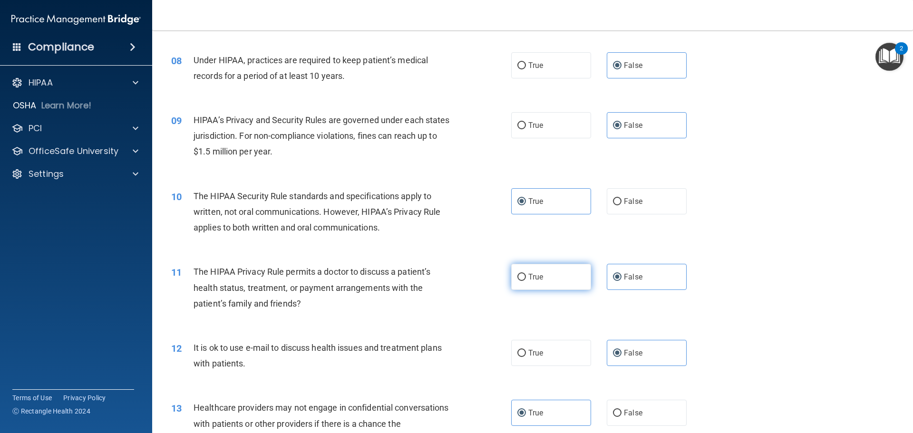
drag, startPoint x: 555, startPoint y: 269, endPoint x: 554, endPoint y: 283, distance: 13.8
click at [554, 269] on label "True" at bounding box center [551, 277] width 80 height 26
click at [526, 274] on input "True" at bounding box center [522, 277] width 9 height 7
radio input "true"
radio input "false"
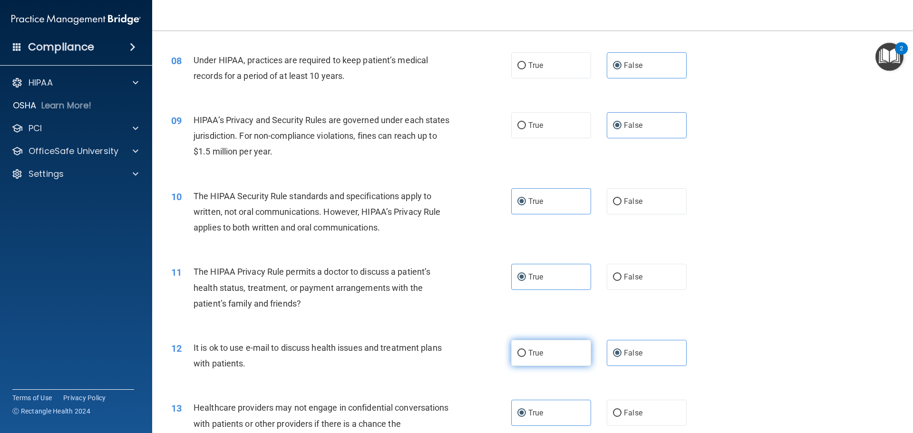
click at [542, 357] on label "True" at bounding box center [551, 353] width 80 height 26
click at [526, 357] on input "True" at bounding box center [522, 353] width 9 height 7
radio input "true"
radio input "false"
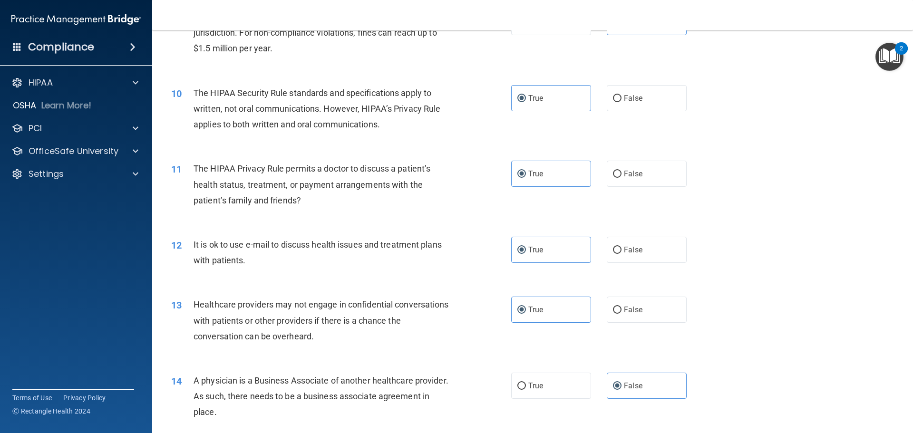
scroll to position [666, 0]
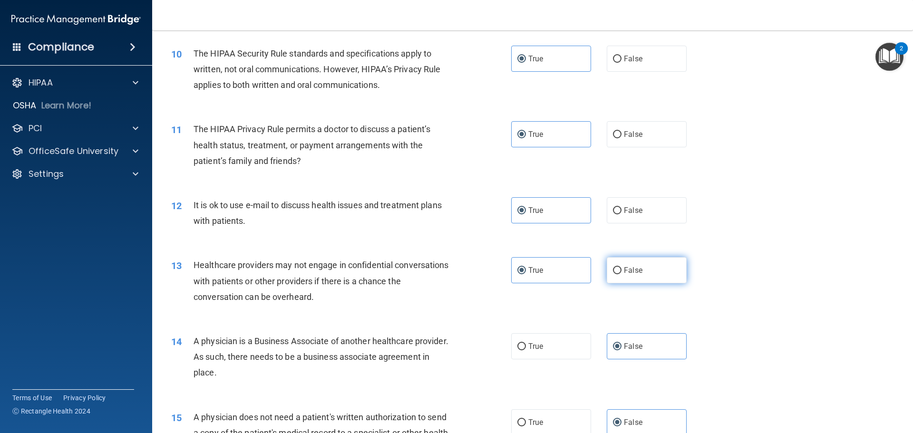
click at [643, 272] on label "False" at bounding box center [647, 270] width 80 height 26
click at [622, 272] on input "False" at bounding box center [617, 270] width 9 height 7
radio input "true"
radio input "false"
click at [641, 346] on label "False" at bounding box center [647, 346] width 80 height 26
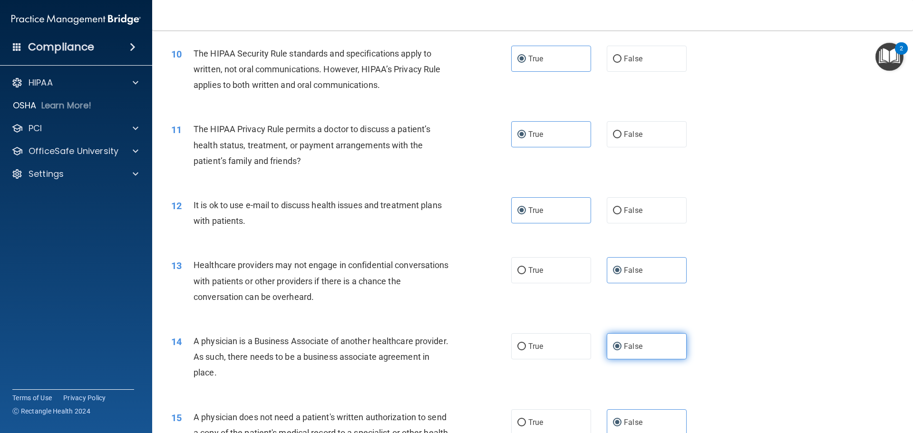
click at [622, 346] on input "False" at bounding box center [617, 346] width 9 height 7
click at [547, 424] on label "True" at bounding box center [551, 423] width 80 height 26
click at [526, 424] on input "True" at bounding box center [522, 423] width 9 height 7
radio input "true"
radio input "false"
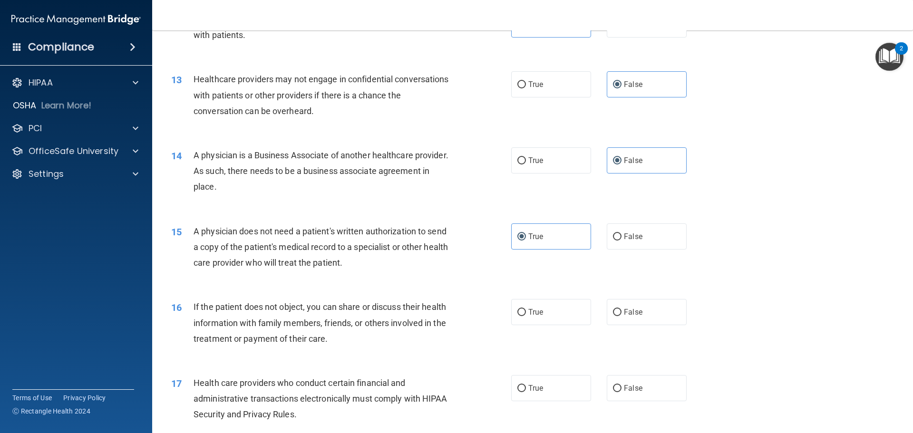
scroll to position [856, 0]
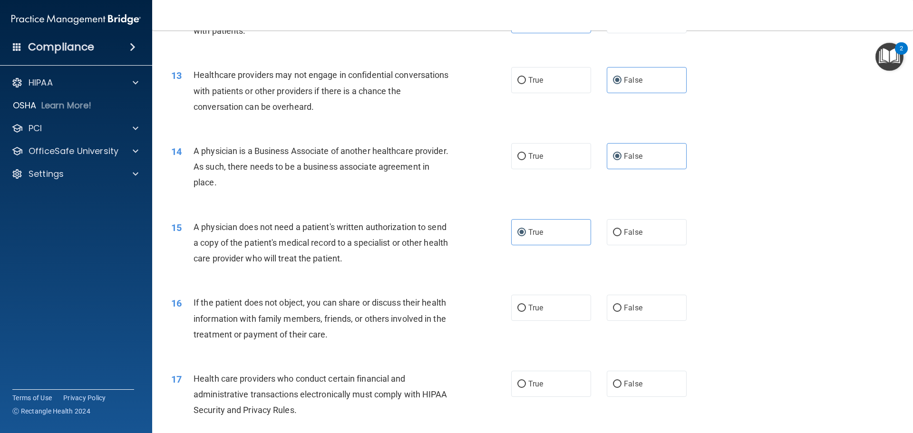
drag, startPoint x: 571, startPoint y: 307, endPoint x: 571, endPoint y: 368, distance: 61.4
click at [570, 307] on label "True" at bounding box center [551, 308] width 80 height 26
click at [526, 307] on input "True" at bounding box center [522, 308] width 9 height 7
radio input "true"
drag, startPoint x: 559, startPoint y: 385, endPoint x: 564, endPoint y: 382, distance: 6.0
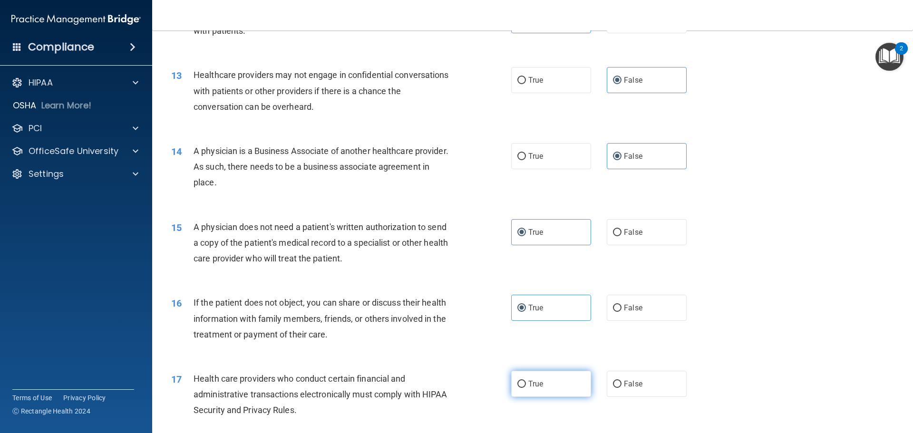
click at [558, 385] on label "True" at bounding box center [551, 384] width 80 height 26
click at [526, 385] on input "True" at bounding box center [522, 384] width 9 height 7
radio input "true"
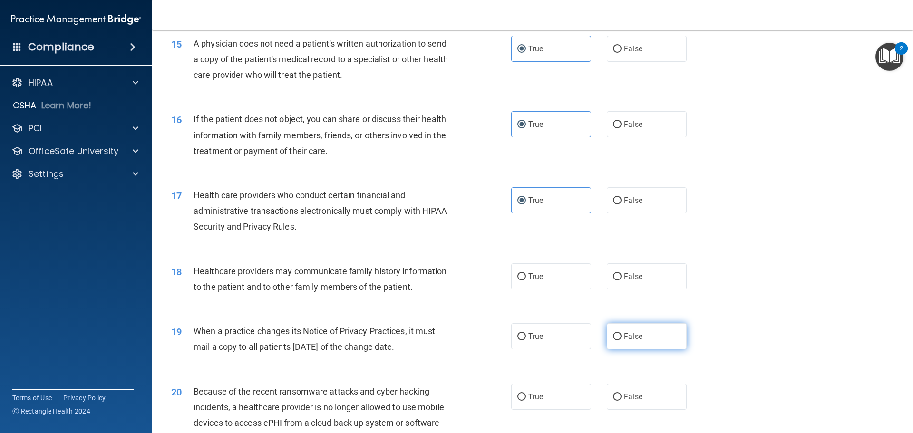
scroll to position [1046, 0]
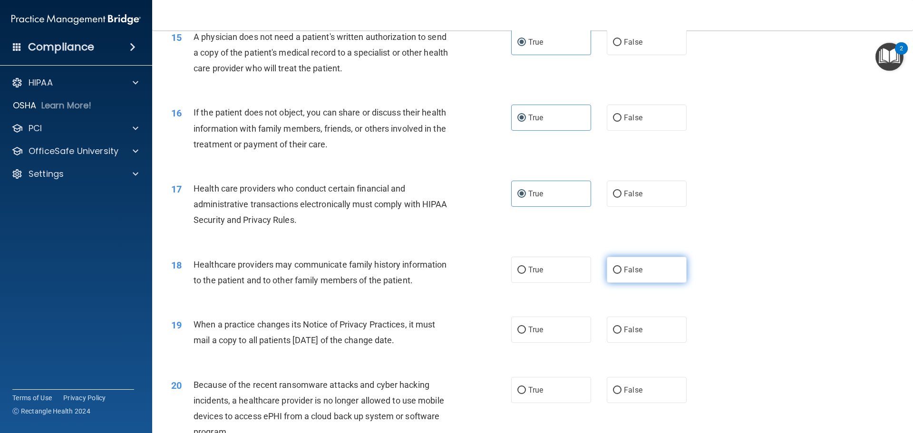
click at [630, 274] on label "False" at bounding box center [647, 270] width 80 height 26
click at [622, 274] on input "False" at bounding box center [617, 270] width 9 height 7
radio input "true"
click at [633, 329] on span "False" at bounding box center [633, 329] width 19 height 9
click at [622, 329] on input "False" at bounding box center [617, 330] width 9 height 7
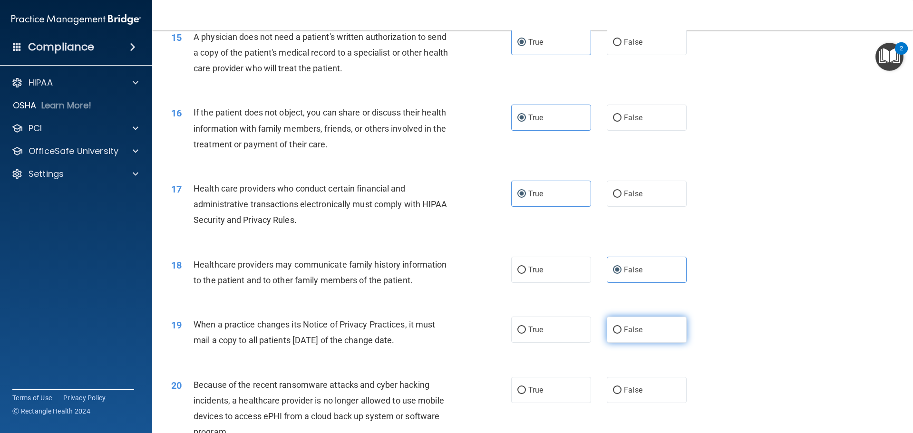
radio input "true"
click at [617, 387] on label "False" at bounding box center [647, 390] width 80 height 26
click at [617, 387] on input "False" at bounding box center [617, 390] width 9 height 7
radio input "true"
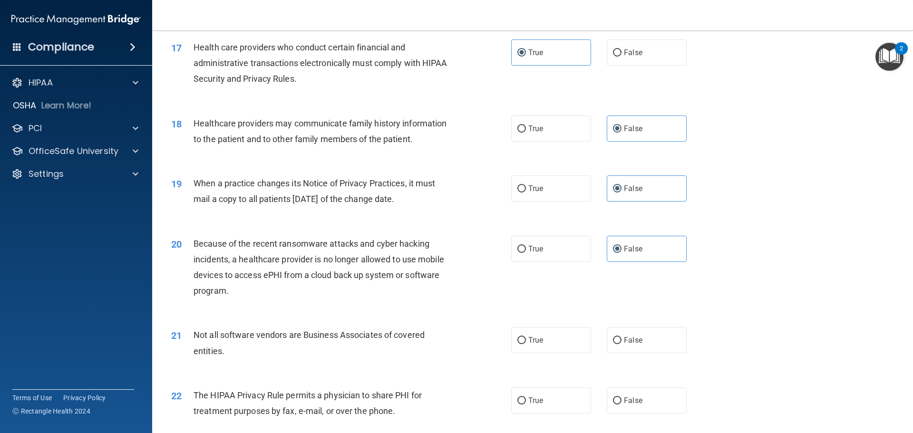
scroll to position [1237, 0]
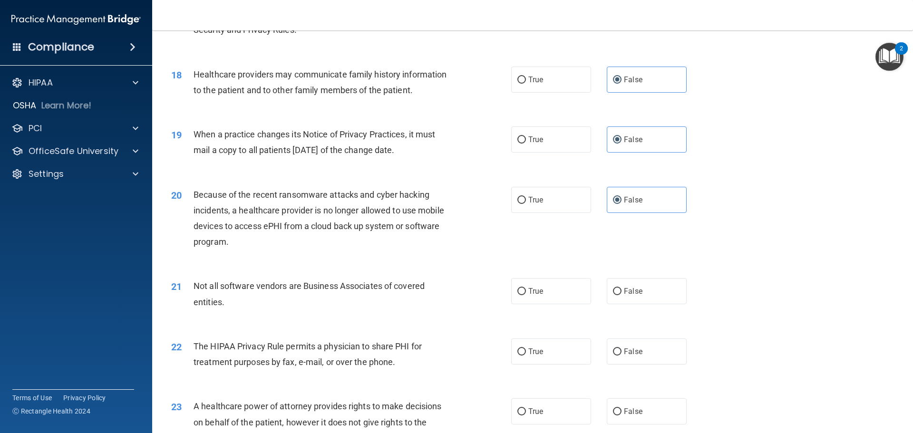
drag, startPoint x: 555, startPoint y: 292, endPoint x: 553, endPoint y: 326, distance: 34.3
click at [554, 292] on label "True" at bounding box center [551, 291] width 80 height 26
click at [526, 292] on input "True" at bounding box center [522, 291] width 9 height 7
radio input "true"
click at [551, 352] on label "True" at bounding box center [551, 352] width 80 height 26
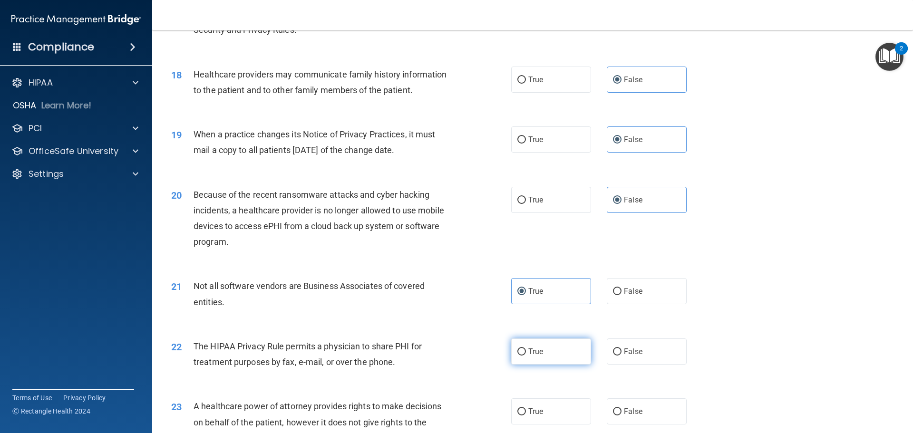
click at [526, 352] on input "True" at bounding box center [522, 352] width 9 height 7
radio input "true"
click at [637, 410] on span "False" at bounding box center [633, 411] width 19 height 9
click at [622, 410] on input "False" at bounding box center [617, 412] width 9 height 7
radio input "true"
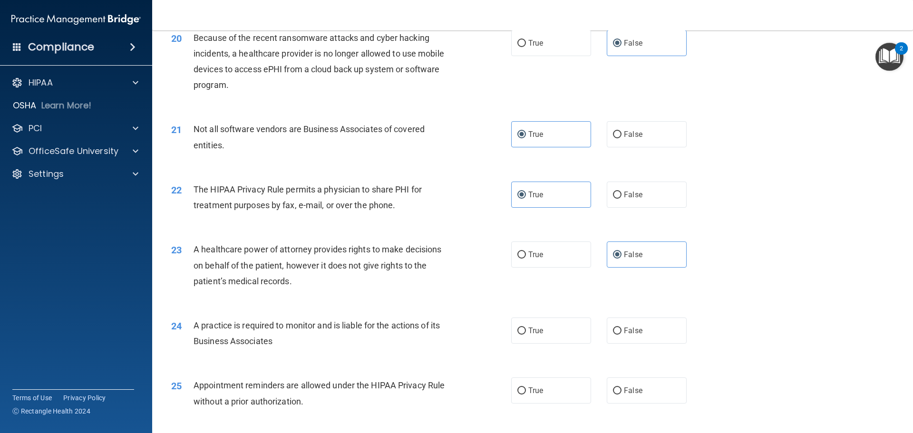
scroll to position [1427, 0]
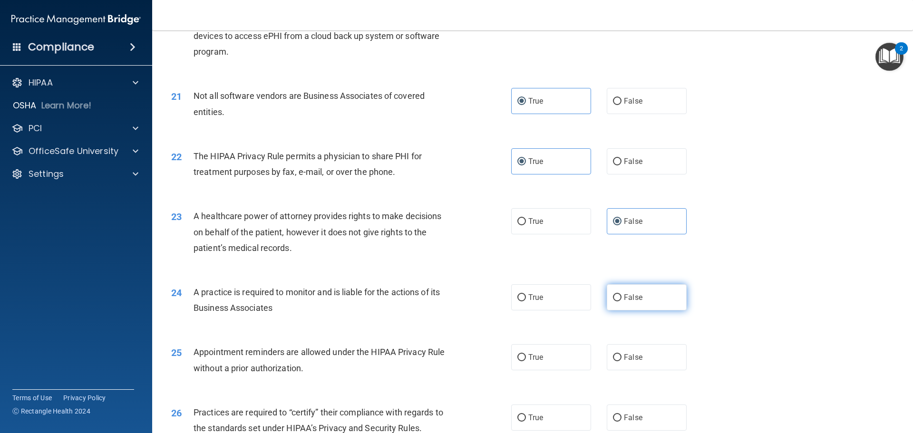
click at [638, 289] on label "False" at bounding box center [647, 297] width 80 height 26
click at [622, 294] on input "False" at bounding box center [617, 297] width 9 height 7
radio input "true"
click at [563, 357] on label "True" at bounding box center [551, 357] width 80 height 26
click at [526, 357] on input "True" at bounding box center [522, 357] width 9 height 7
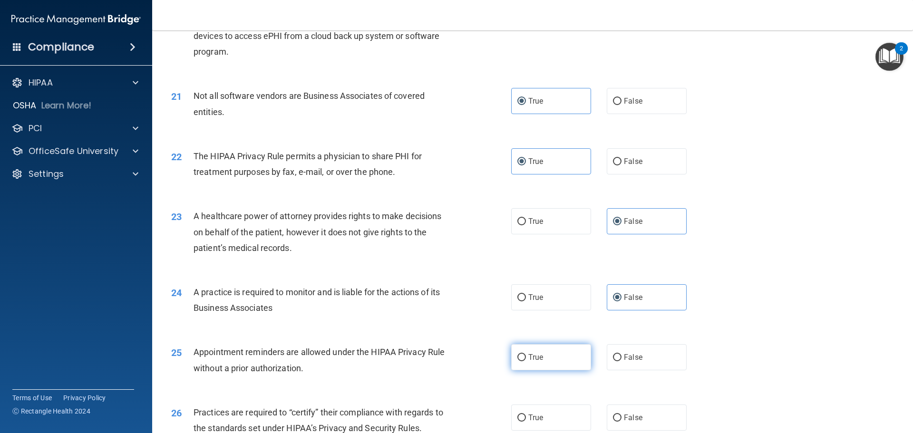
radio input "true"
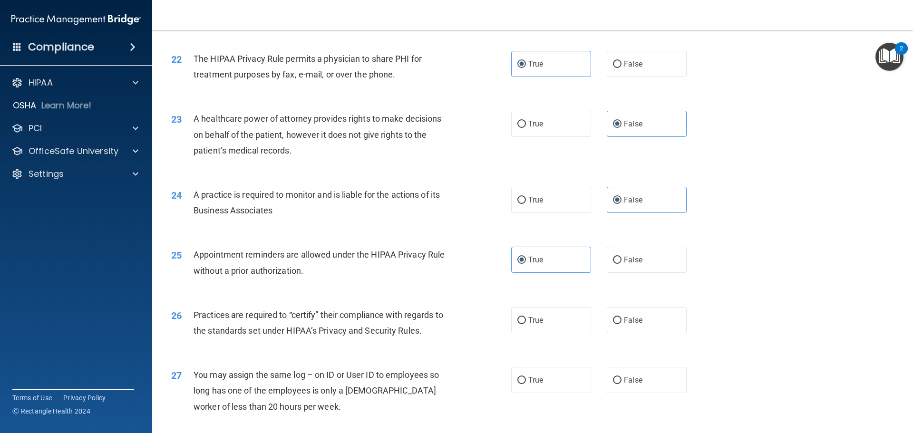
scroll to position [1617, 0]
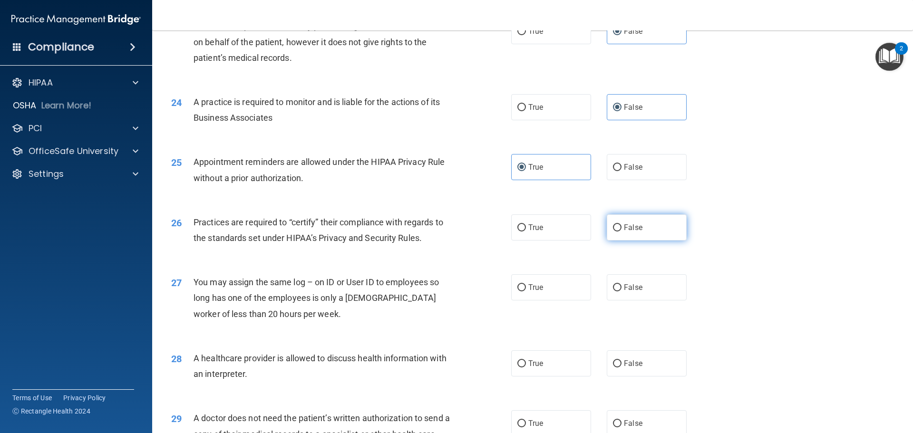
drag, startPoint x: 629, startPoint y: 235, endPoint x: 632, endPoint y: 240, distance: 5.7
click at [629, 236] on label "False" at bounding box center [647, 228] width 80 height 26
drag, startPoint x: 640, startPoint y: 292, endPoint x: 631, endPoint y: 300, distance: 12.4
click at [638, 293] on label "False" at bounding box center [647, 287] width 80 height 26
click at [622, 292] on input "False" at bounding box center [617, 287] width 9 height 7
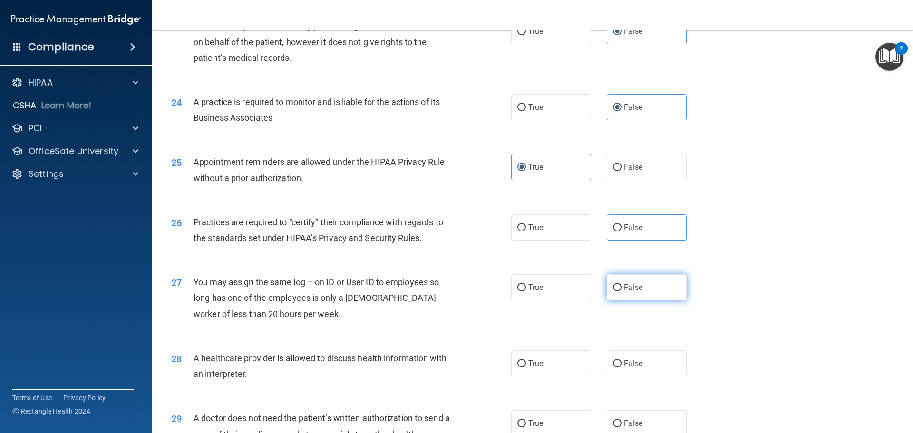
radio input "true"
click at [629, 227] on span "False" at bounding box center [633, 227] width 19 height 9
click at [622, 227] on input "False" at bounding box center [617, 228] width 9 height 7
radio input "true"
drag, startPoint x: 554, startPoint y: 362, endPoint x: 554, endPoint y: 407, distance: 44.7
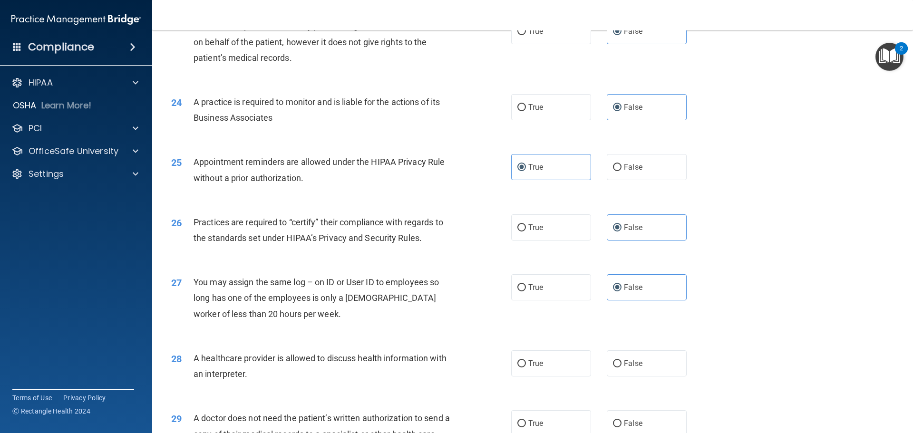
click at [554, 362] on label "True" at bounding box center [551, 364] width 80 height 26
click at [526, 362] on input "True" at bounding box center [522, 364] width 9 height 7
radio input "true"
click at [550, 420] on label "True" at bounding box center [551, 424] width 80 height 26
click at [526, 420] on input "True" at bounding box center [522, 423] width 9 height 7
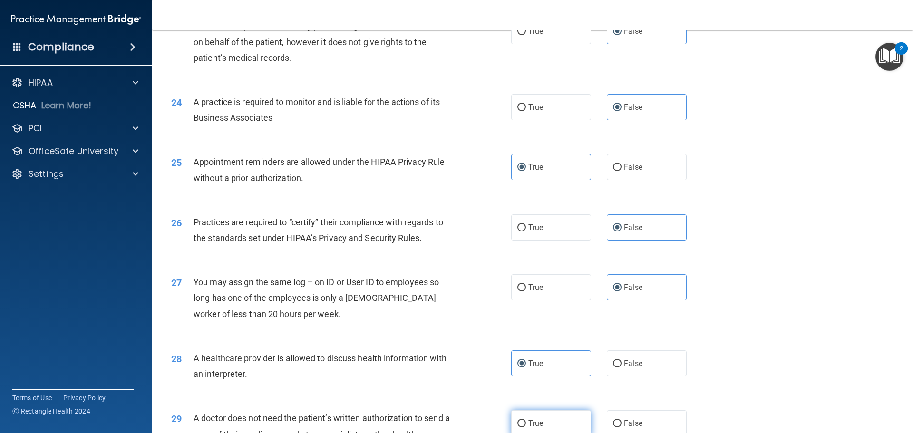
radio input "true"
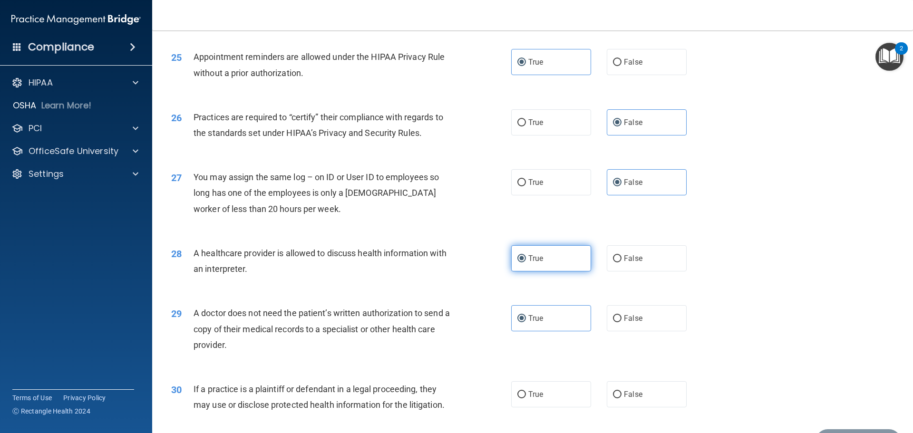
scroll to position [1781, 0]
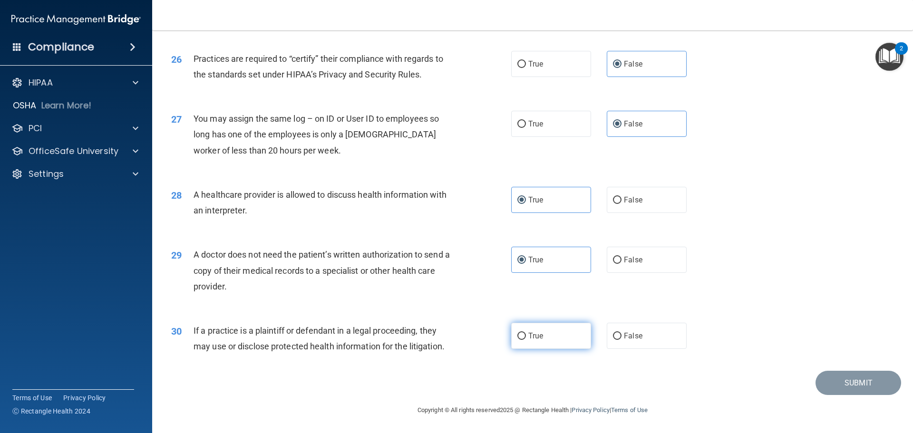
click at [548, 342] on label "True" at bounding box center [551, 336] width 80 height 26
click at [526, 340] on input "True" at bounding box center [522, 336] width 9 height 7
radio input "true"
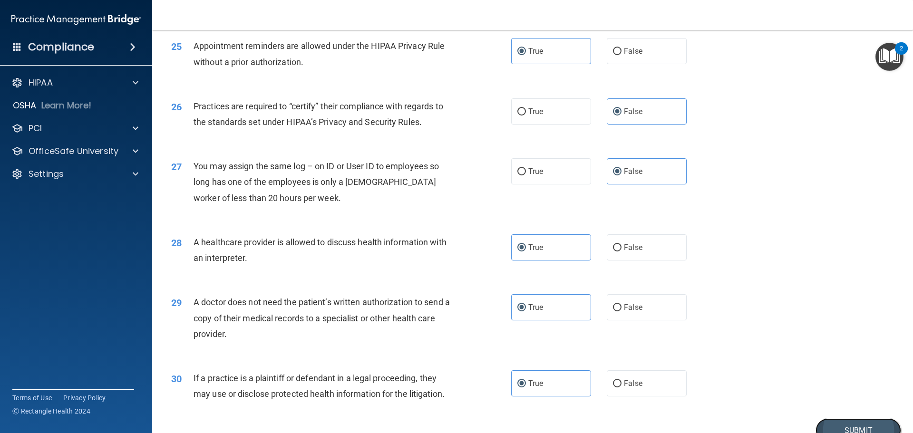
click at [858, 425] on button "Submit" at bounding box center [859, 431] width 86 height 24
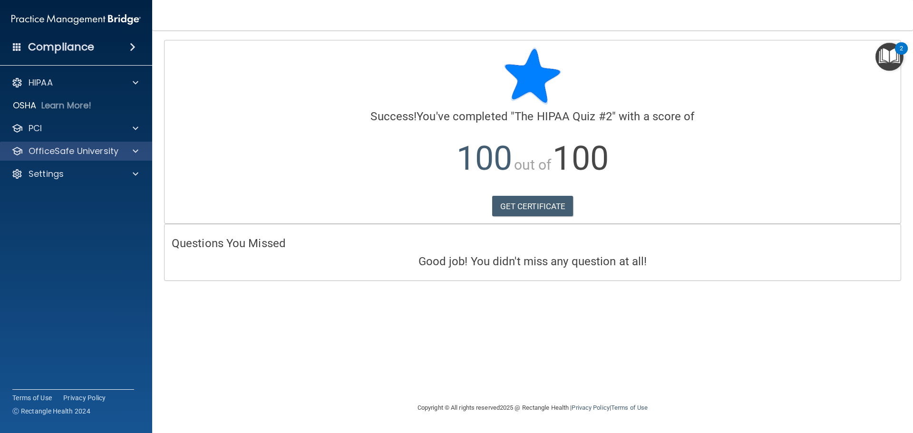
click at [68, 158] on div "OfficeSafe University" at bounding box center [76, 151] width 153 height 19
click at [78, 148] on p "OfficeSafe University" at bounding box center [74, 151] width 90 height 11
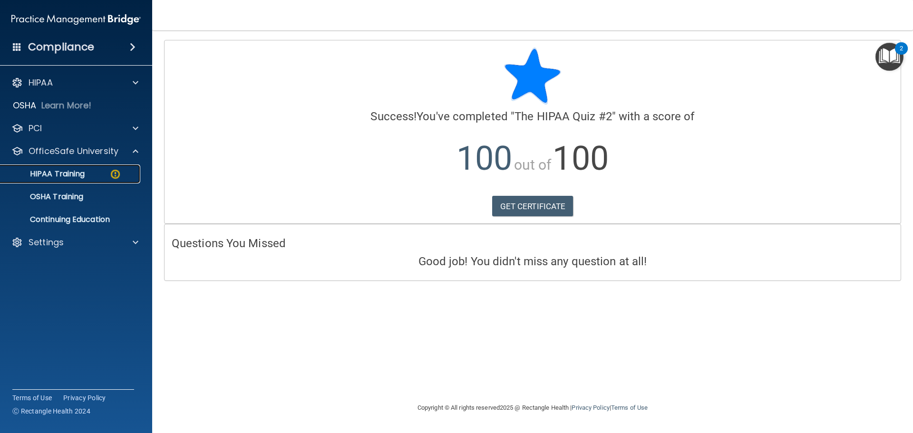
click at [71, 170] on p "HIPAA Training" at bounding box center [45, 174] width 78 height 10
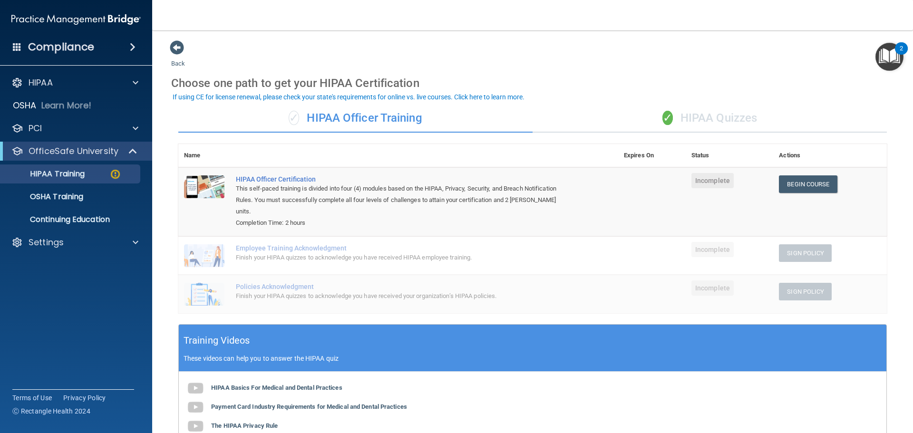
click at [726, 113] on div "✓ HIPAA Quizzes" at bounding box center [710, 118] width 354 height 29
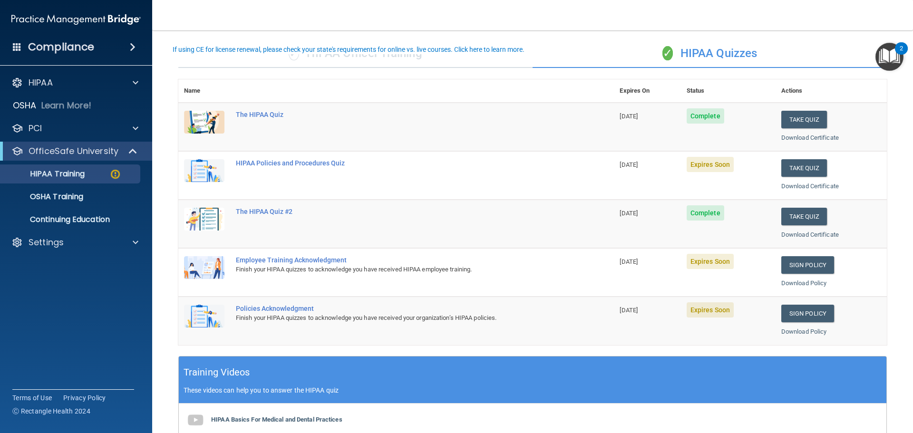
scroll to position [48, 0]
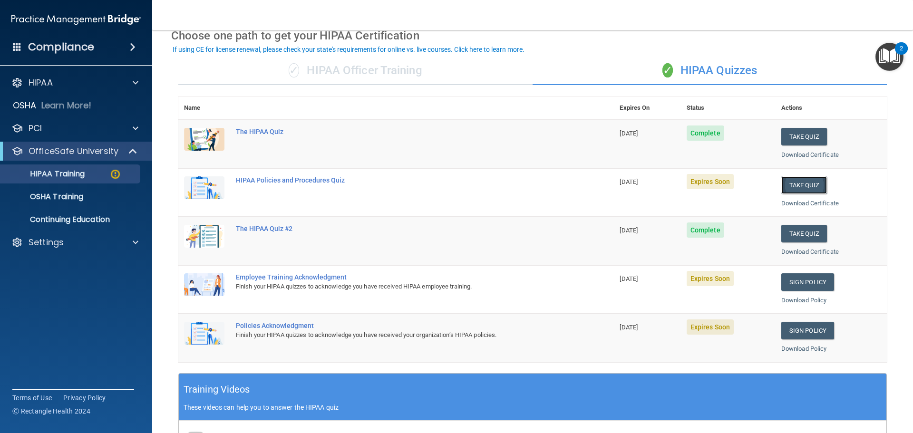
click at [798, 184] on button "Take Quiz" at bounding box center [805, 185] width 46 height 18
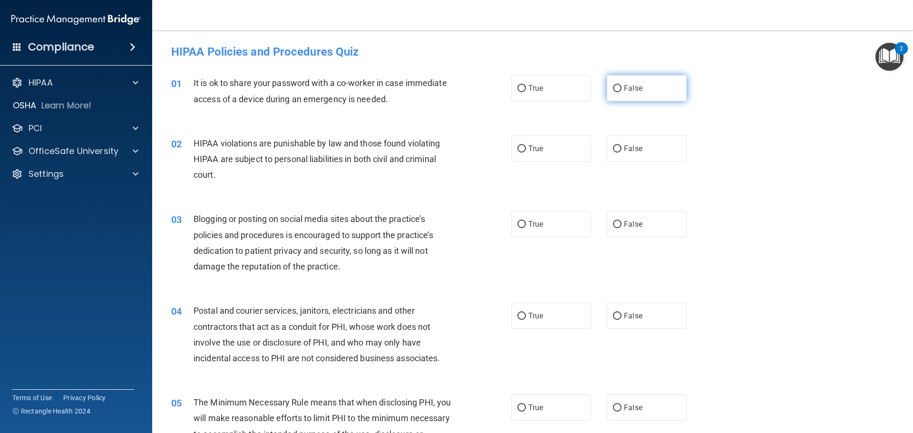
click at [624, 92] on span "False" at bounding box center [633, 88] width 19 height 9
click at [620, 92] on input "False" at bounding box center [617, 88] width 9 height 7
radio input "true"
click at [537, 156] on label "True" at bounding box center [551, 149] width 80 height 26
click at [526, 153] on input "True" at bounding box center [522, 149] width 9 height 7
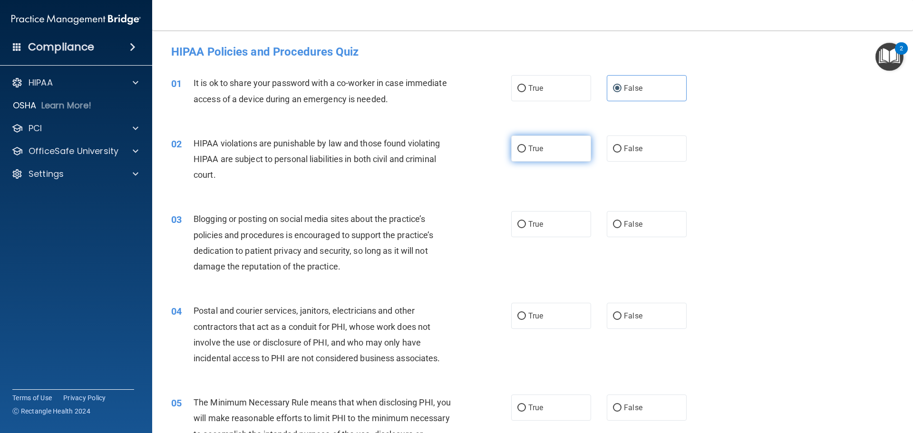
radio input "true"
click at [636, 223] on span "False" at bounding box center [633, 224] width 19 height 9
click at [622, 223] on input "False" at bounding box center [617, 224] width 9 height 7
radio input "true"
click at [537, 323] on label "True" at bounding box center [551, 316] width 80 height 26
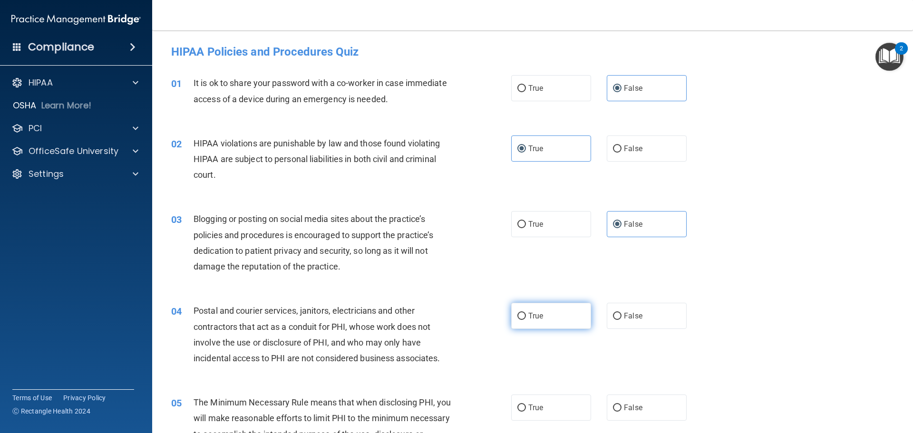
click at [526, 320] on input "True" at bounding box center [522, 316] width 9 height 7
radio input "true"
click at [538, 407] on span "True" at bounding box center [535, 407] width 15 height 9
click at [526, 407] on input "True" at bounding box center [522, 408] width 9 height 7
radio input "true"
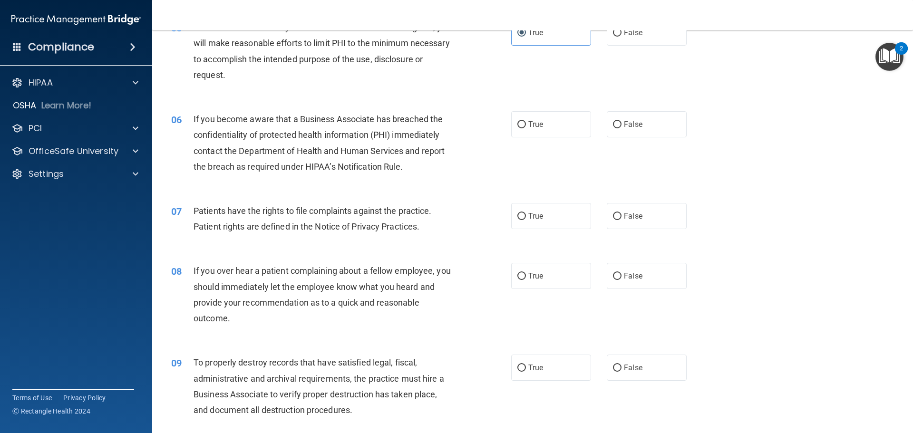
scroll to position [381, 0]
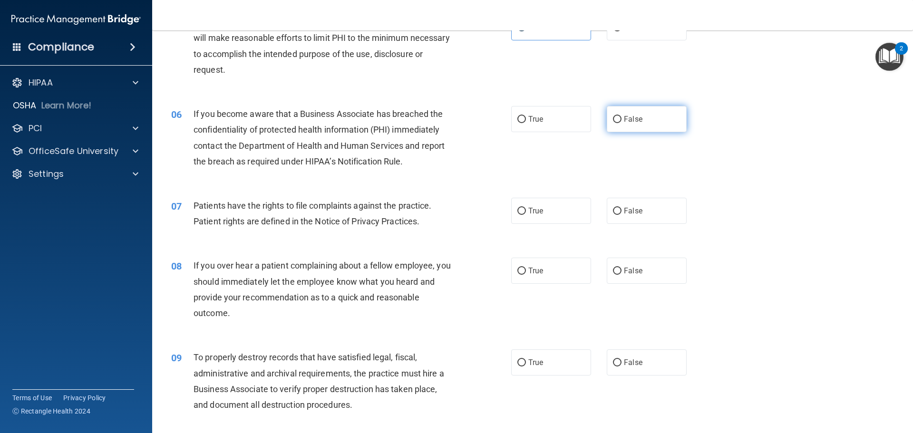
click at [628, 121] on span "False" at bounding box center [633, 119] width 19 height 9
click at [622, 121] on input "False" at bounding box center [617, 119] width 9 height 7
radio input "true"
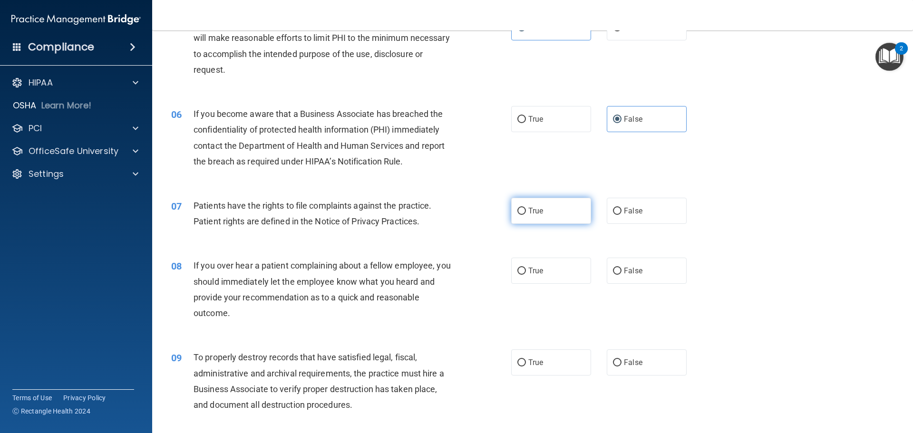
click at [568, 213] on label "True" at bounding box center [551, 211] width 80 height 26
click at [526, 213] on input "True" at bounding box center [522, 211] width 9 height 7
radio input "true"
click at [644, 272] on label "False" at bounding box center [647, 271] width 80 height 26
click at [622, 272] on input "False" at bounding box center [617, 271] width 9 height 7
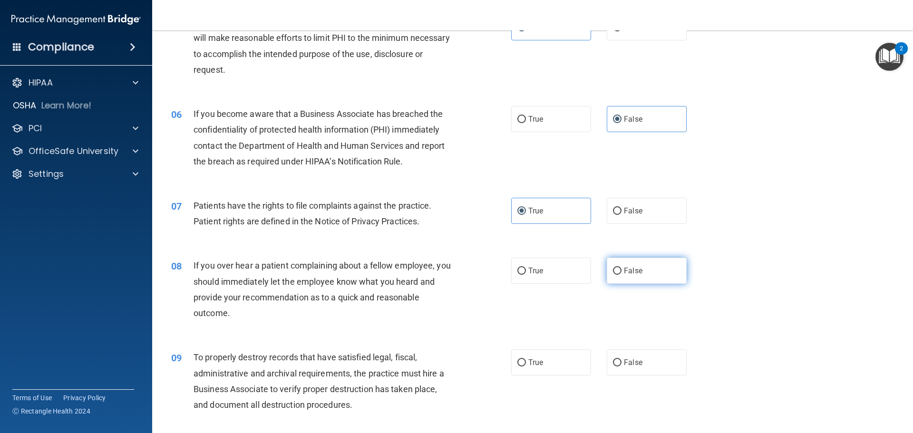
radio input "true"
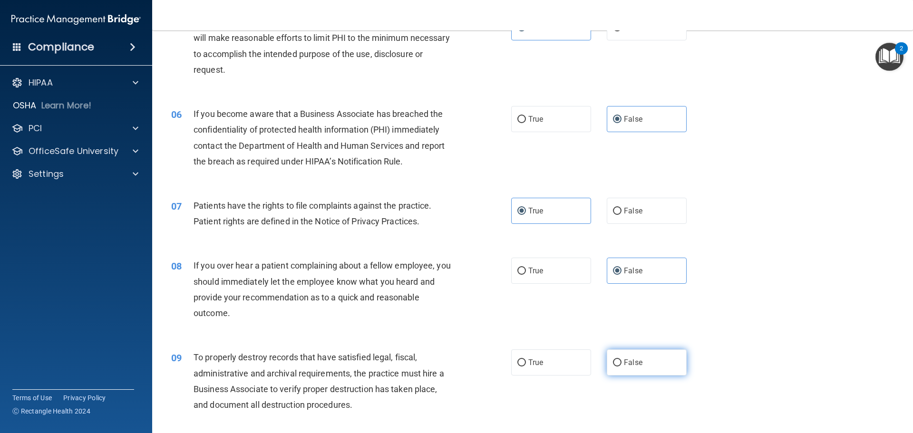
click at [626, 362] on span "False" at bounding box center [633, 362] width 19 height 9
click at [622, 362] on input "False" at bounding box center [617, 363] width 9 height 7
radio input "true"
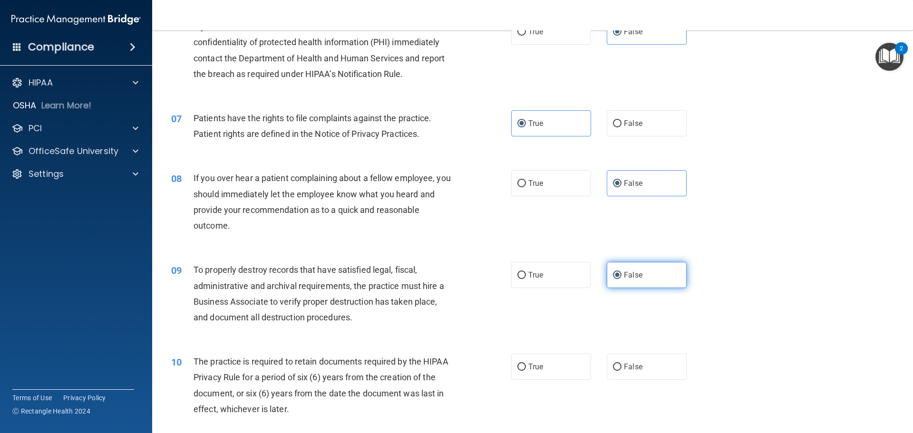
scroll to position [523, 0]
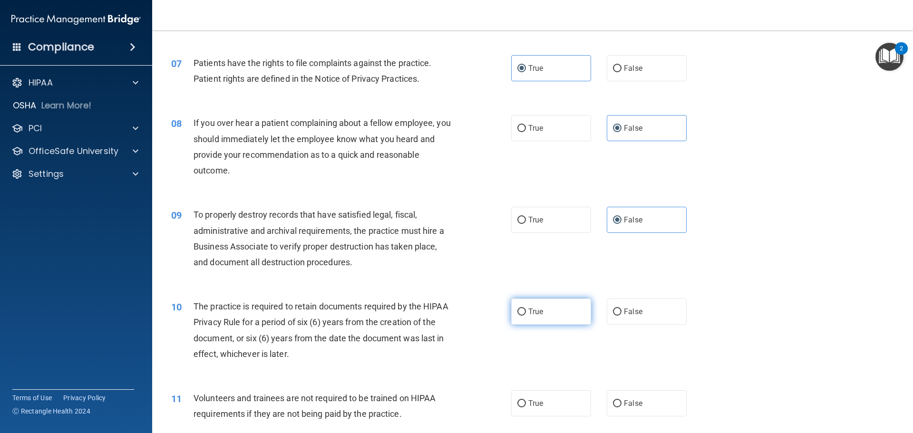
click at [555, 304] on label "True" at bounding box center [551, 312] width 80 height 26
click at [526, 309] on input "True" at bounding box center [522, 312] width 9 height 7
radio input "true"
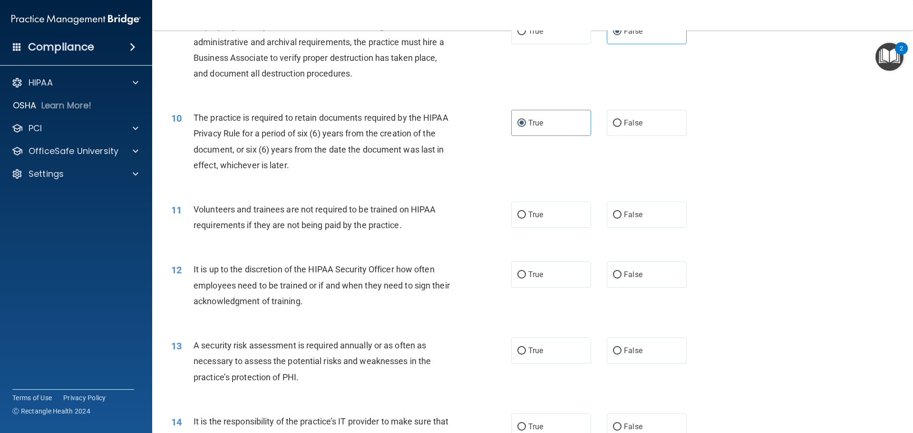
scroll to position [714, 0]
click at [628, 214] on span "False" at bounding box center [633, 213] width 19 height 9
click at [624, 269] on span "False" at bounding box center [633, 273] width 19 height 9
click at [622, 270] on input "False" at bounding box center [617, 273] width 9 height 7
radio input "true"
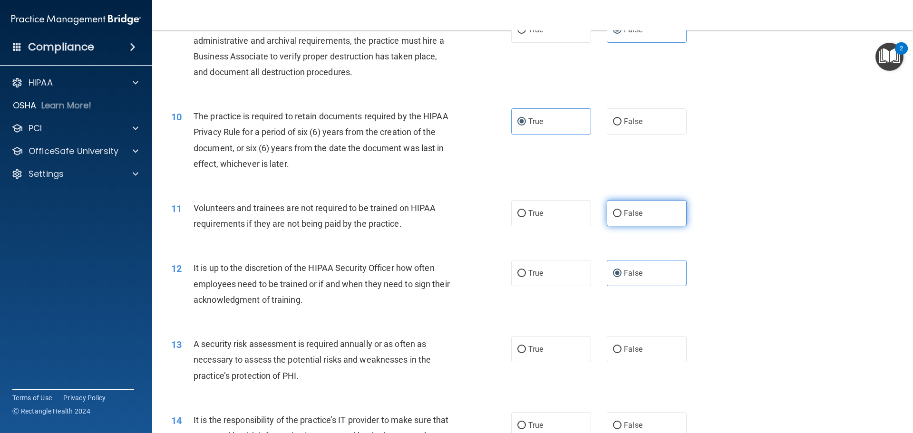
click at [640, 215] on label "False" at bounding box center [647, 213] width 80 height 26
click at [622, 215] on input "False" at bounding box center [617, 213] width 9 height 7
radio input "true"
click at [533, 353] on span "True" at bounding box center [535, 349] width 15 height 9
click at [526, 353] on input "True" at bounding box center [522, 349] width 9 height 7
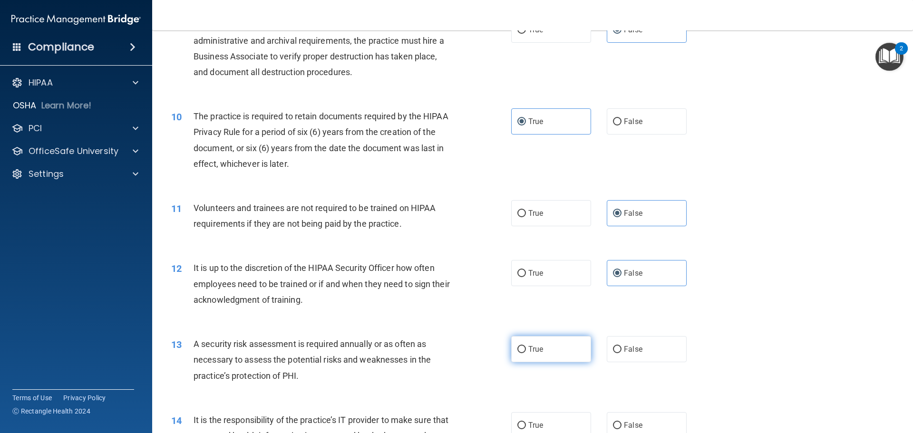
radio input "true"
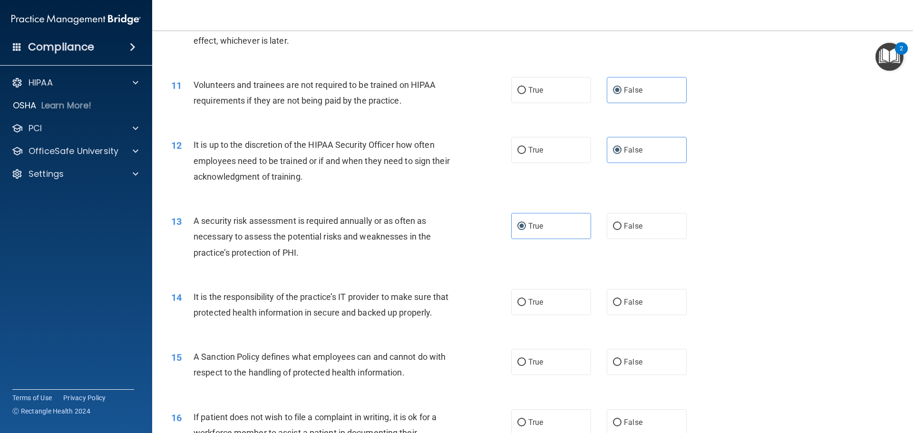
scroll to position [856, 0]
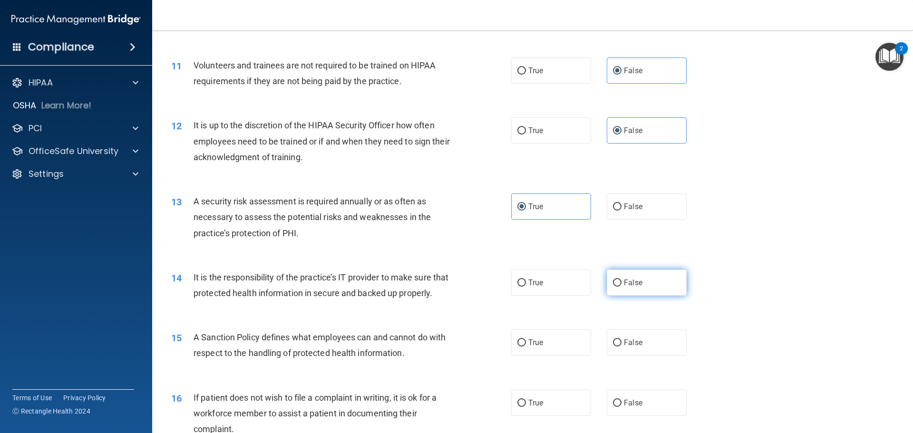
click at [625, 276] on label "False" at bounding box center [647, 283] width 80 height 26
click at [622, 280] on input "False" at bounding box center [617, 283] width 9 height 7
radio input "true"
click at [629, 347] on span "False" at bounding box center [633, 342] width 19 height 9
click at [622, 347] on input "False" at bounding box center [617, 343] width 9 height 7
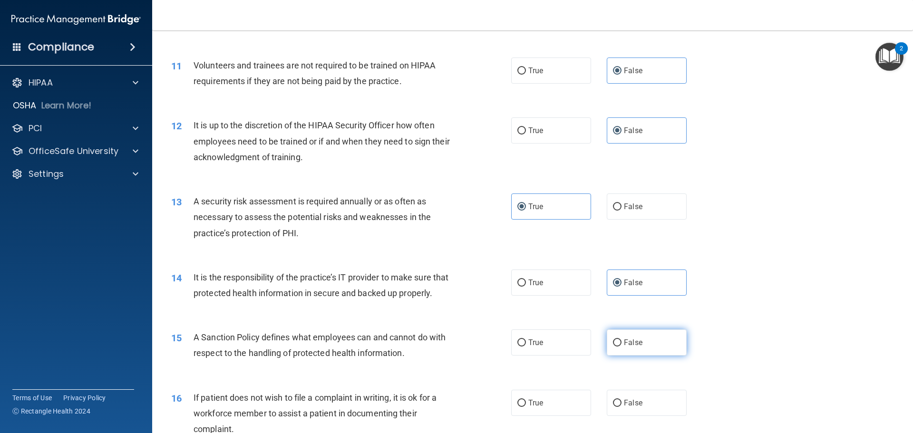
radio input "true"
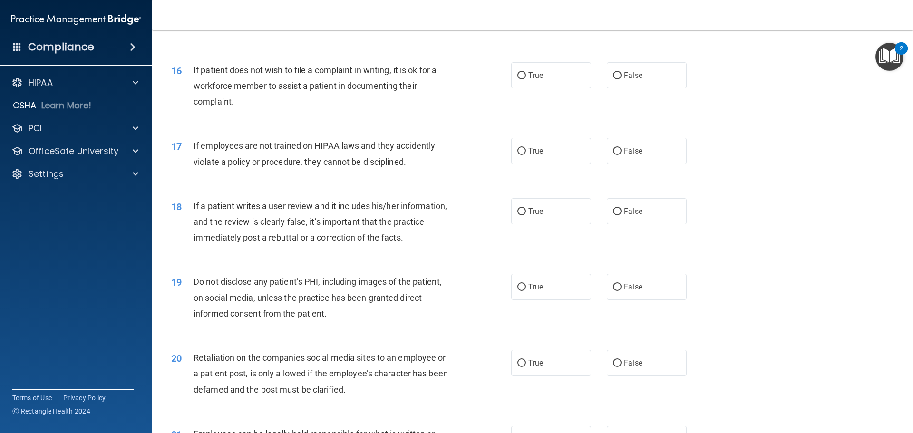
scroll to position [1189, 0]
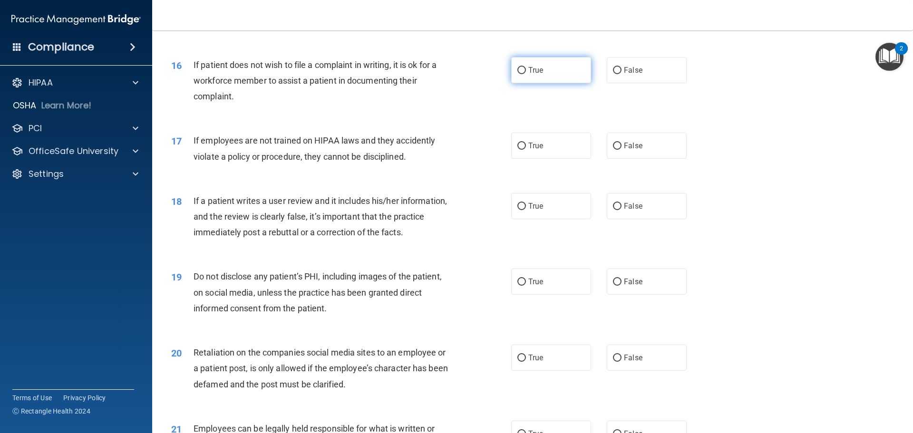
click at [555, 82] on label "True" at bounding box center [551, 70] width 80 height 26
click at [526, 74] on input "True" at bounding box center [522, 70] width 9 height 7
radio input "true"
click at [628, 150] on span "False" at bounding box center [633, 145] width 19 height 9
click at [622, 150] on input "False" at bounding box center [617, 146] width 9 height 7
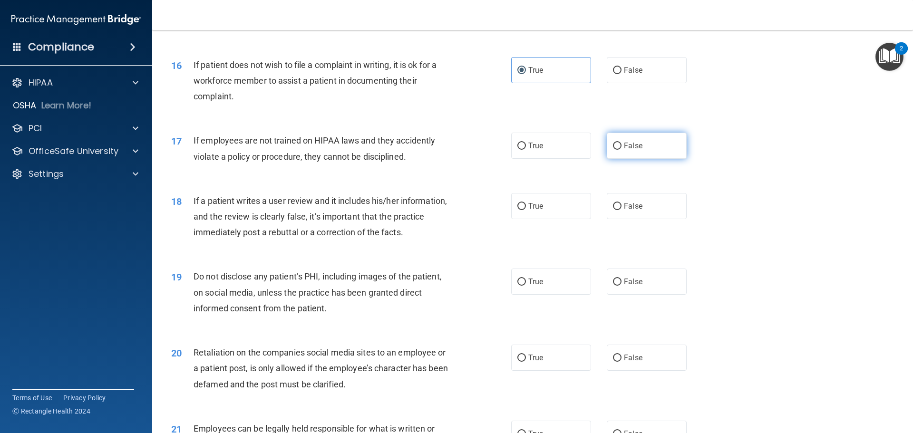
radio input "true"
click at [630, 211] on span "False" at bounding box center [633, 206] width 19 height 9
click at [622, 210] on input "False" at bounding box center [617, 206] width 9 height 7
radio input "true"
drag, startPoint x: 549, startPoint y: 304, endPoint x: 560, endPoint y: 323, distance: 22.1
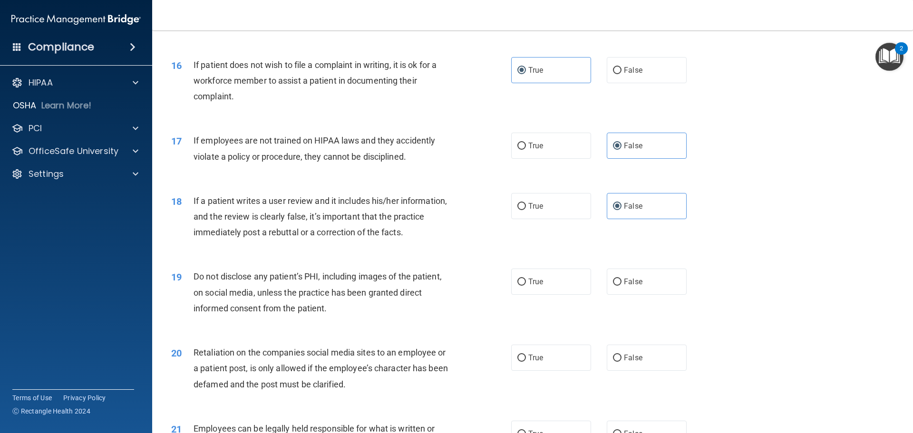
click at [550, 295] on label "True" at bounding box center [551, 282] width 80 height 26
click at [526, 286] on input "True" at bounding box center [522, 282] width 9 height 7
radio input "true"
click at [628, 369] on label "False" at bounding box center [647, 358] width 80 height 26
click at [622, 362] on input "False" at bounding box center [617, 358] width 9 height 7
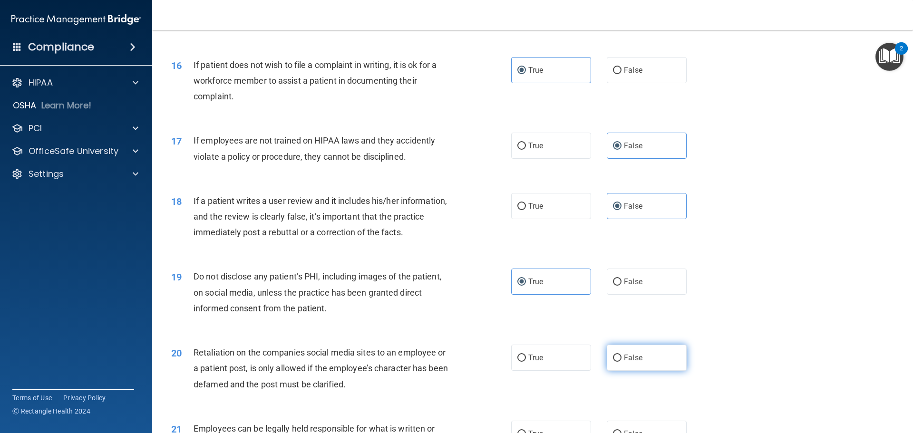
radio input "true"
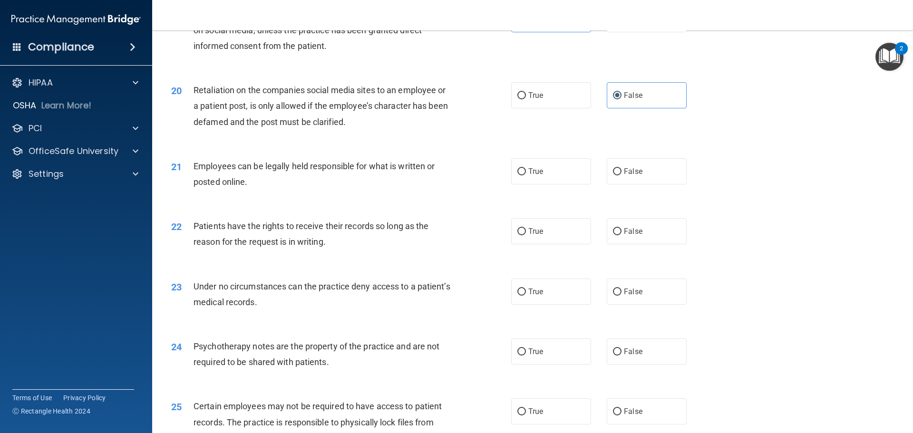
scroll to position [1475, 0]
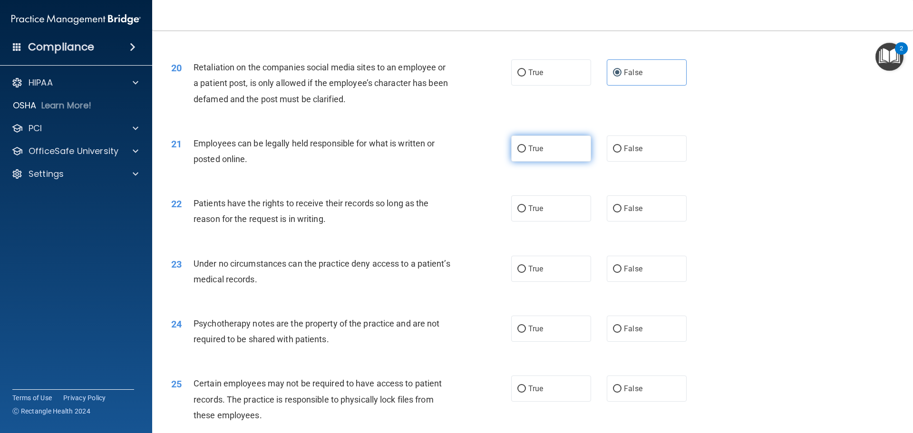
click at [551, 162] on label "True" at bounding box center [551, 149] width 80 height 26
click at [526, 153] on input "True" at bounding box center [522, 149] width 9 height 7
radio input "true"
click at [631, 222] on label "False" at bounding box center [647, 209] width 80 height 26
click at [622, 213] on input "False" at bounding box center [617, 208] width 9 height 7
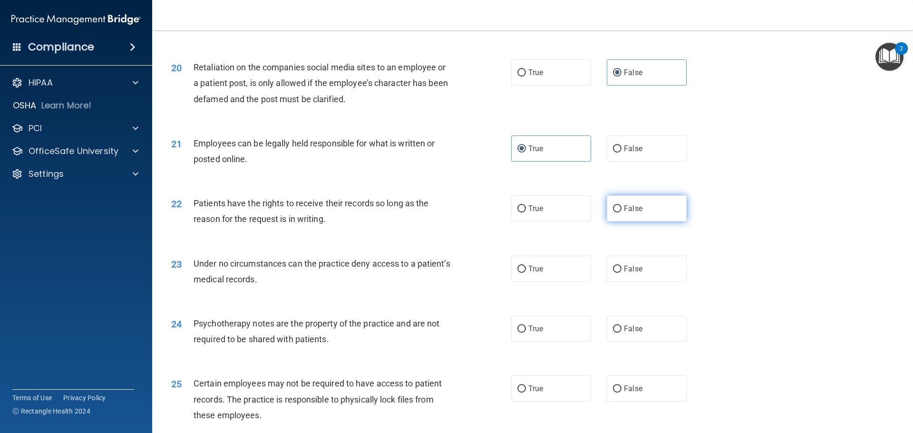
radio input "true"
click at [614, 273] on input "False" at bounding box center [617, 269] width 9 height 7
radio input "true"
click at [560, 342] on label "True" at bounding box center [551, 329] width 80 height 26
click at [526, 333] on input "True" at bounding box center [522, 329] width 9 height 7
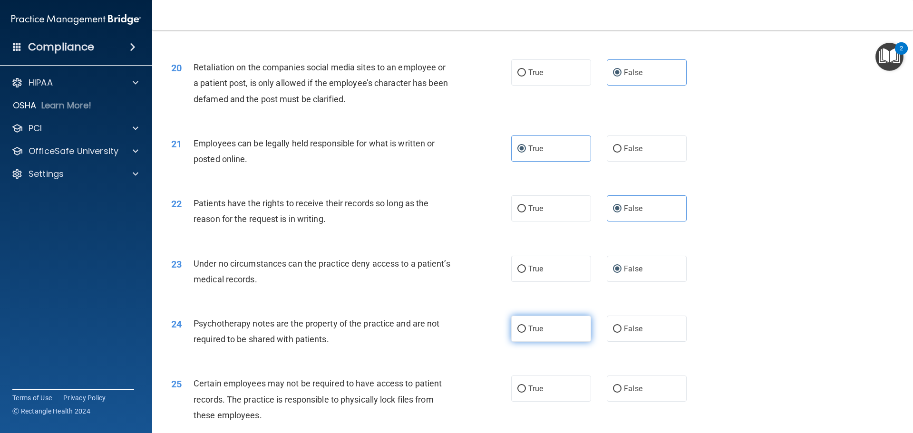
radio input "true"
click at [561, 402] on label "True" at bounding box center [551, 389] width 80 height 26
click at [526, 393] on input "True" at bounding box center [522, 389] width 9 height 7
radio input "true"
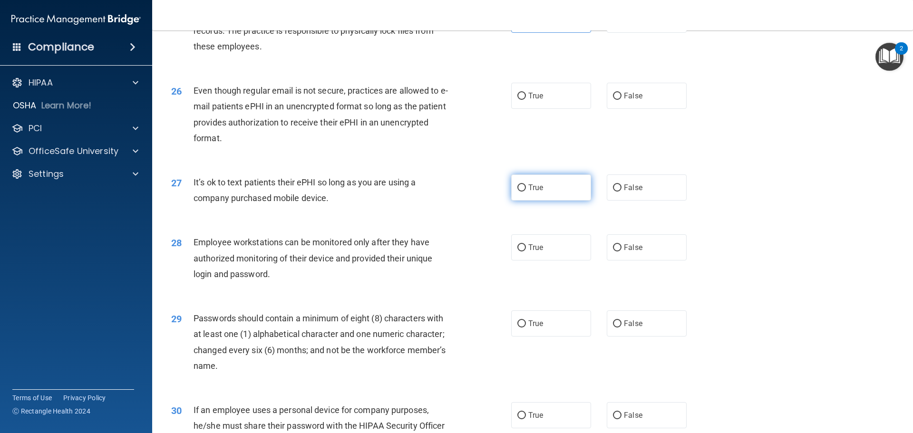
scroll to position [1903, 0]
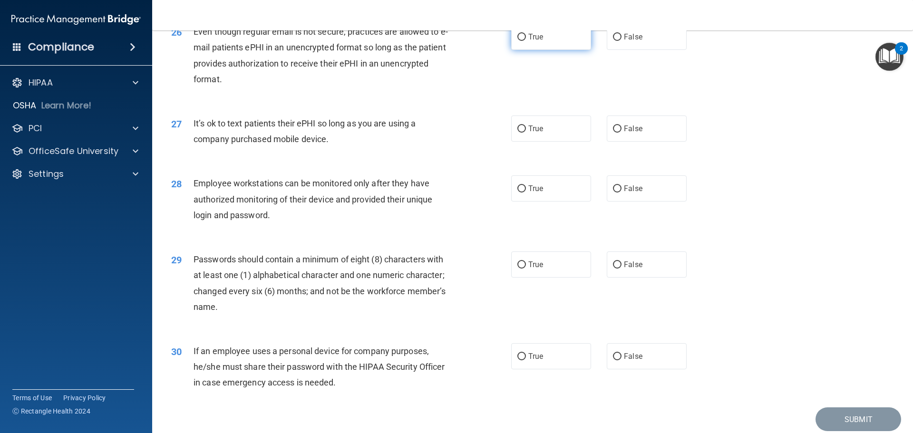
click at [552, 50] on label "True" at bounding box center [551, 37] width 80 height 26
click at [526, 41] on input "True" at bounding box center [522, 37] width 9 height 7
radio input "true"
click at [617, 133] on input "False" at bounding box center [617, 129] width 9 height 7
radio input "true"
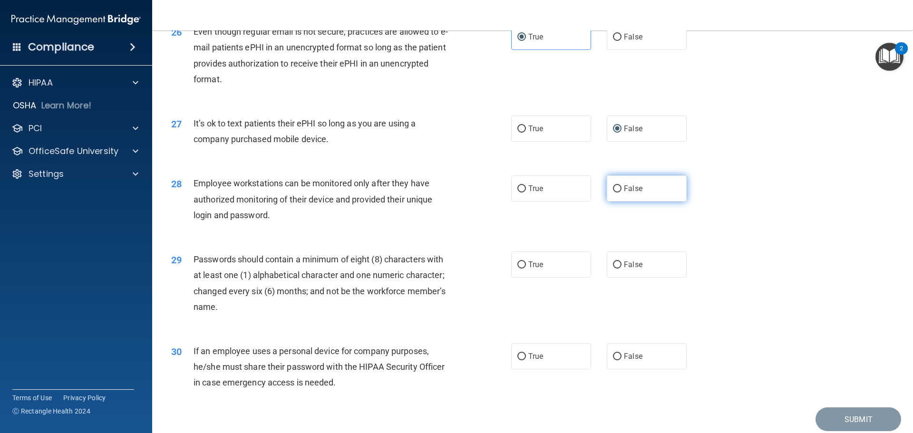
click at [618, 200] on label "False" at bounding box center [647, 189] width 80 height 26
click at [618, 193] on input "False" at bounding box center [617, 189] width 9 height 7
radio input "true"
click at [546, 277] on label "True" at bounding box center [551, 265] width 80 height 26
click at [526, 269] on input "True" at bounding box center [522, 265] width 9 height 7
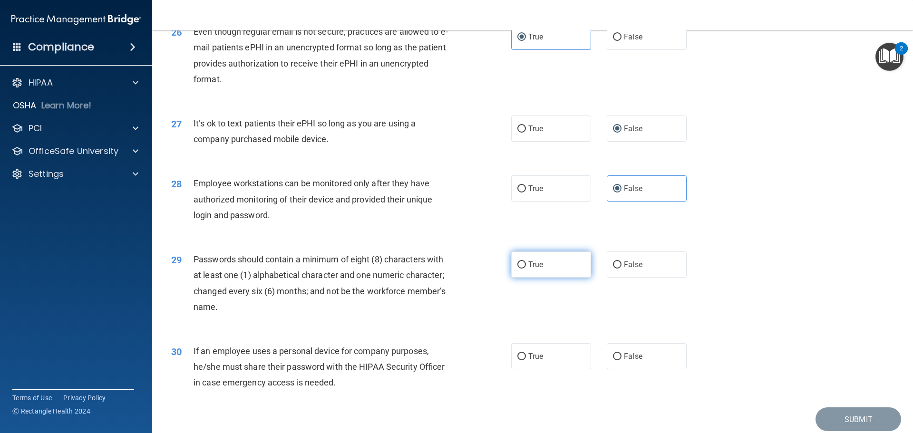
radio input "true"
click at [620, 360] on label "False" at bounding box center [647, 356] width 80 height 26
click at [620, 360] on input "False" at bounding box center [617, 356] width 9 height 7
radio input "true"
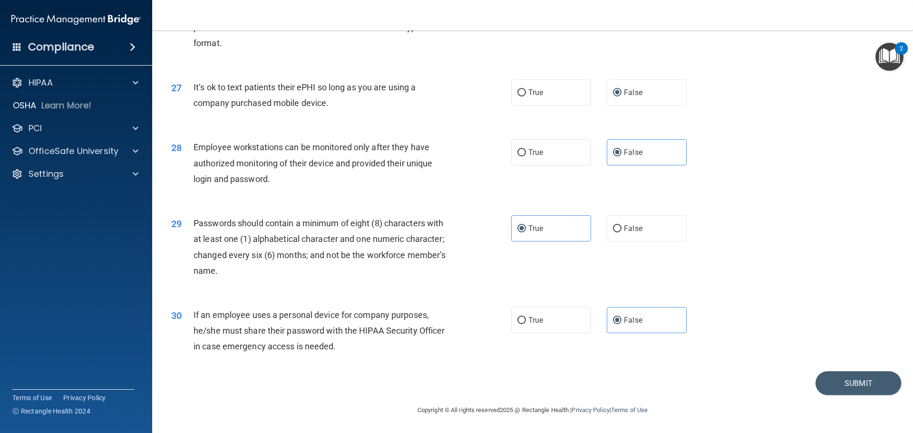
scroll to position [1955, 0]
click at [822, 380] on button "Submit" at bounding box center [859, 384] width 86 height 24
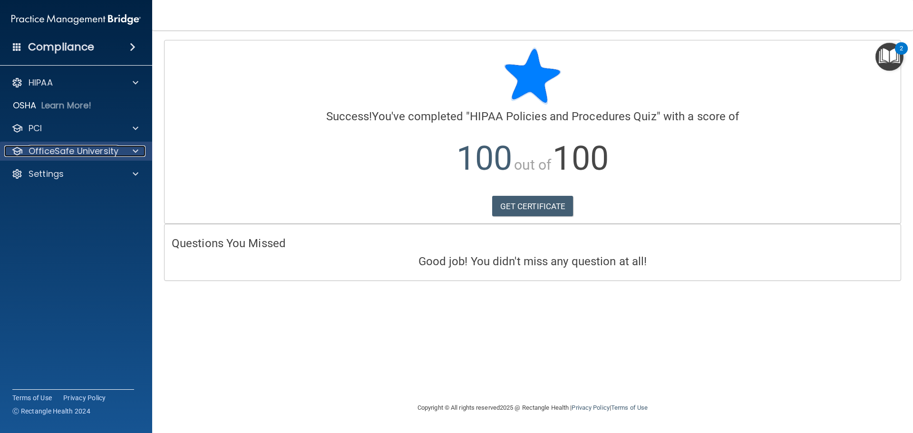
click at [92, 151] on p "OfficeSafe University" at bounding box center [74, 151] width 90 height 11
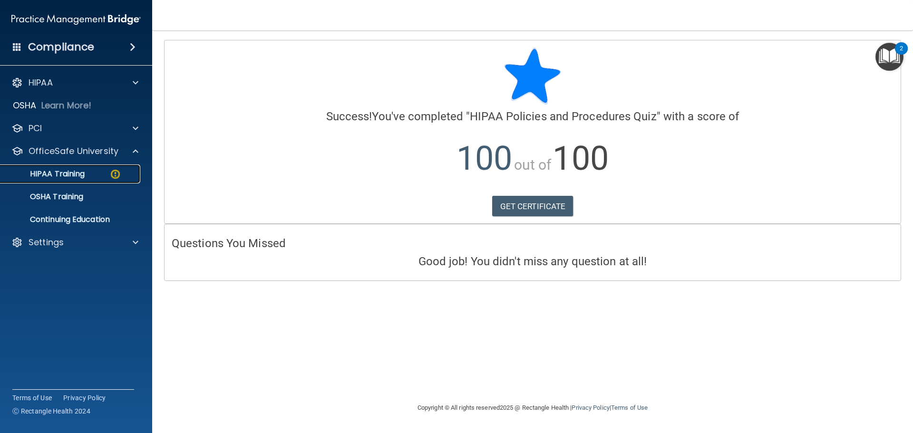
click at [85, 176] on p "HIPAA Training" at bounding box center [45, 174] width 78 height 10
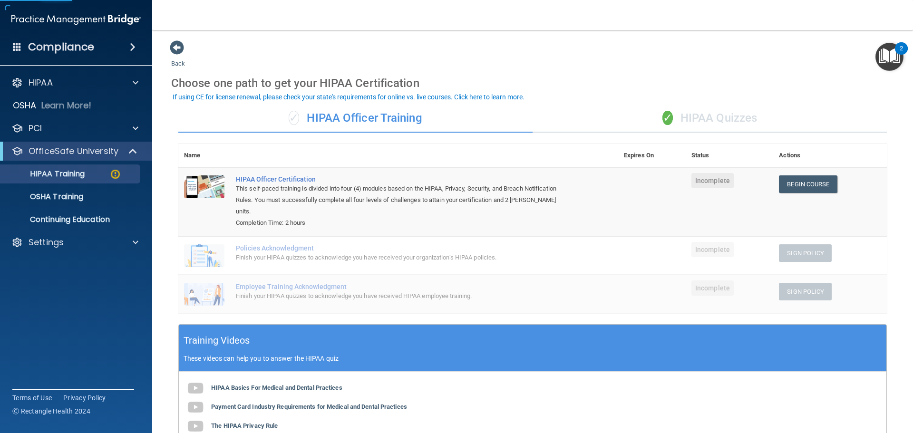
click at [715, 121] on div "✓ HIPAA Quizzes" at bounding box center [710, 118] width 354 height 29
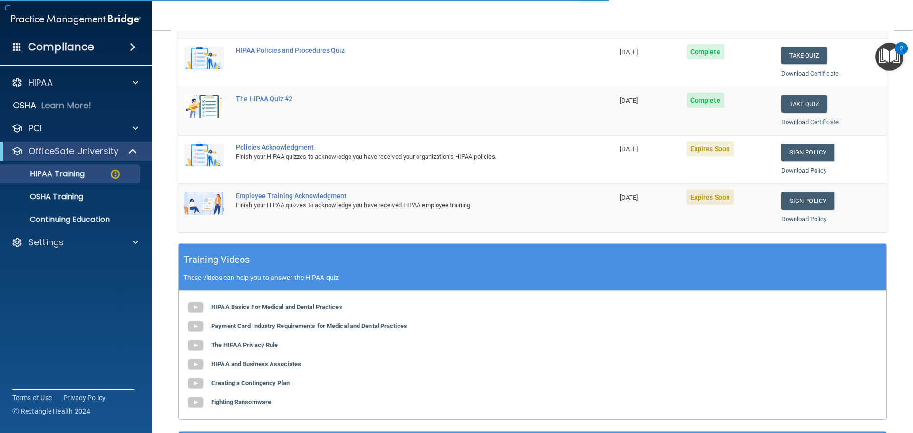
scroll to position [190, 0]
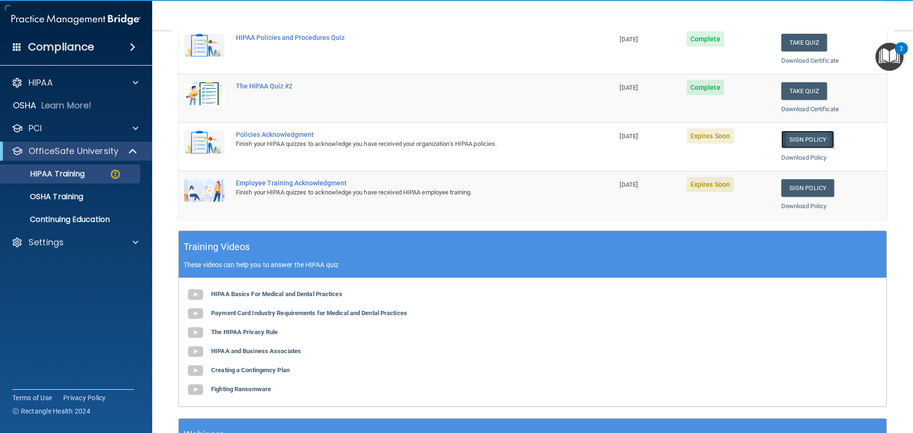
click at [803, 142] on link "Sign Policy" at bounding box center [808, 140] width 53 height 18
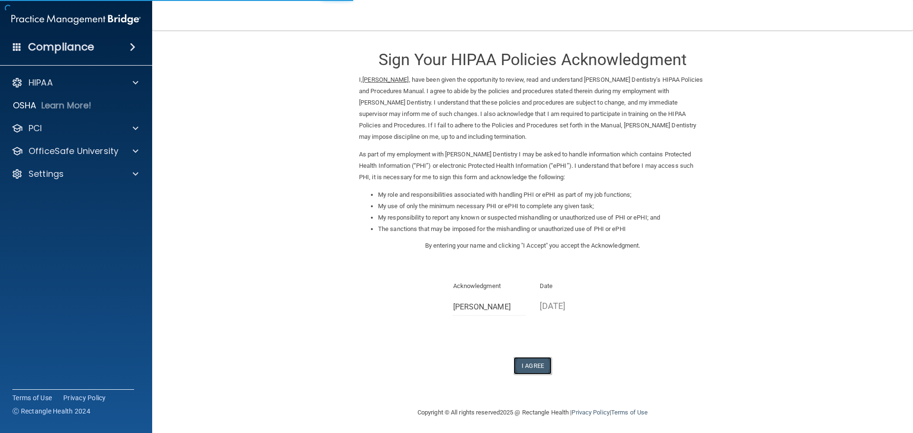
click at [525, 368] on button "I Agree" at bounding box center [533, 366] width 38 height 18
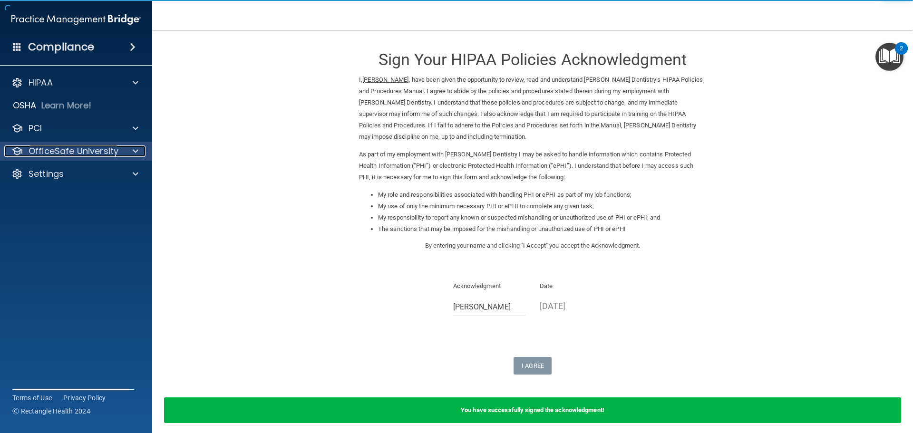
click at [85, 153] on p "OfficeSafe University" at bounding box center [74, 151] width 90 height 11
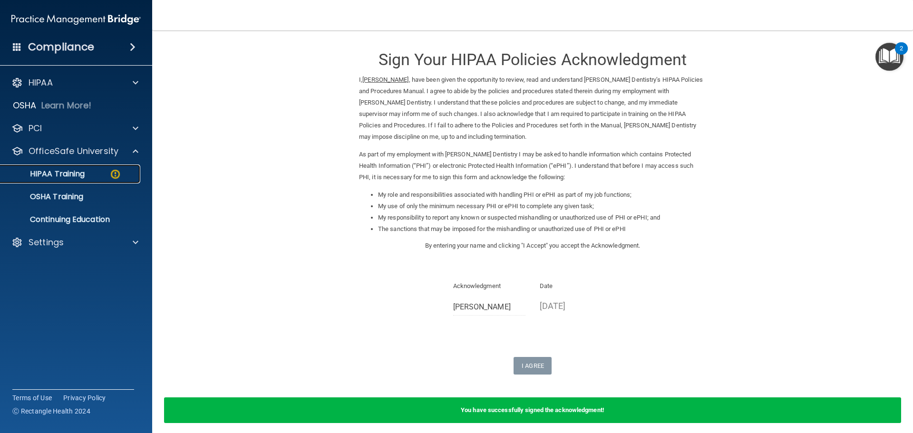
click at [81, 176] on p "HIPAA Training" at bounding box center [45, 174] width 78 height 10
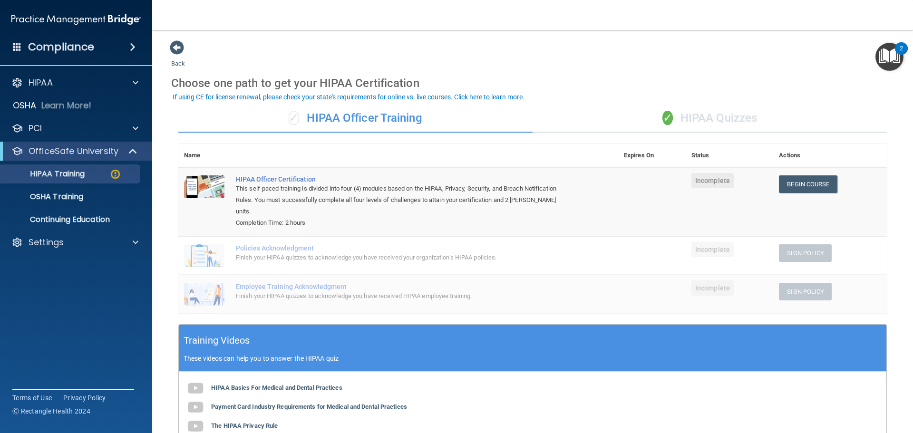
click at [707, 111] on div "✓ HIPAA Quizzes" at bounding box center [710, 118] width 354 height 29
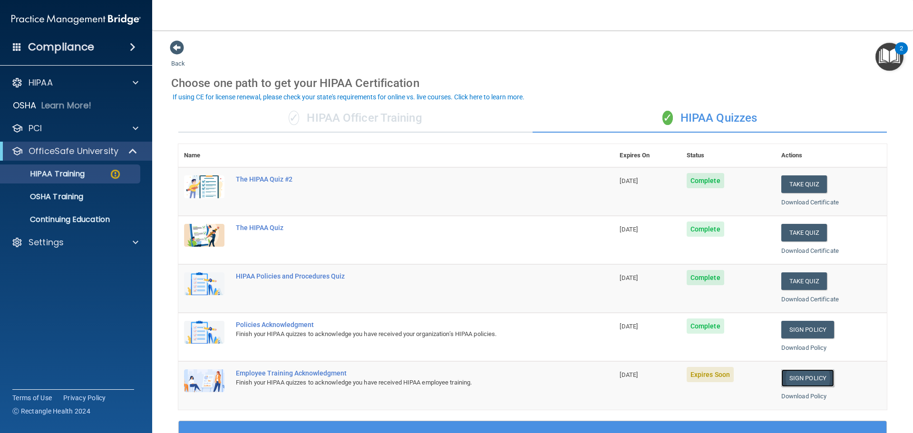
click at [806, 375] on link "Sign Policy" at bounding box center [808, 379] width 53 height 18
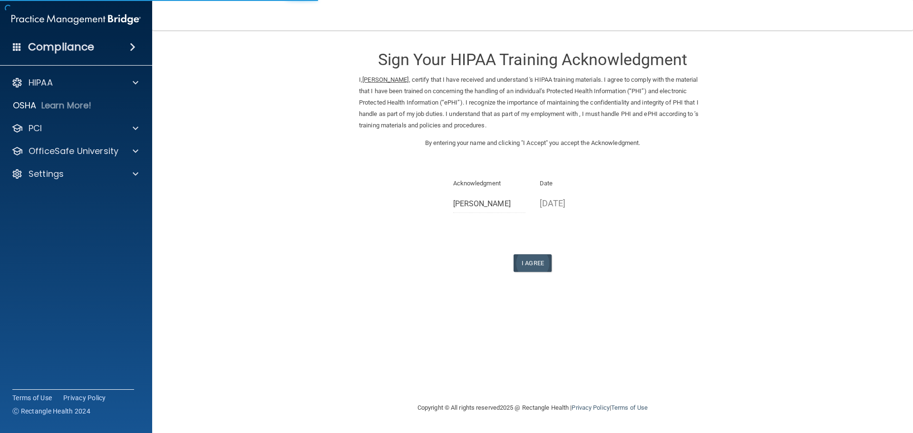
drag, startPoint x: 528, startPoint y: 274, endPoint x: 532, endPoint y: 265, distance: 10.4
click at [529, 269] on form "Sign Your HIPAA Training Acknowledgment I, Robert Bowser , certify that I have …" at bounding box center [532, 167] width 723 height 255
click at [532, 264] on button "I Agree" at bounding box center [533, 263] width 38 height 18
click at [526, 265] on button "I Agree" at bounding box center [533, 263] width 38 height 18
